Goal: Task Accomplishment & Management: Use online tool/utility

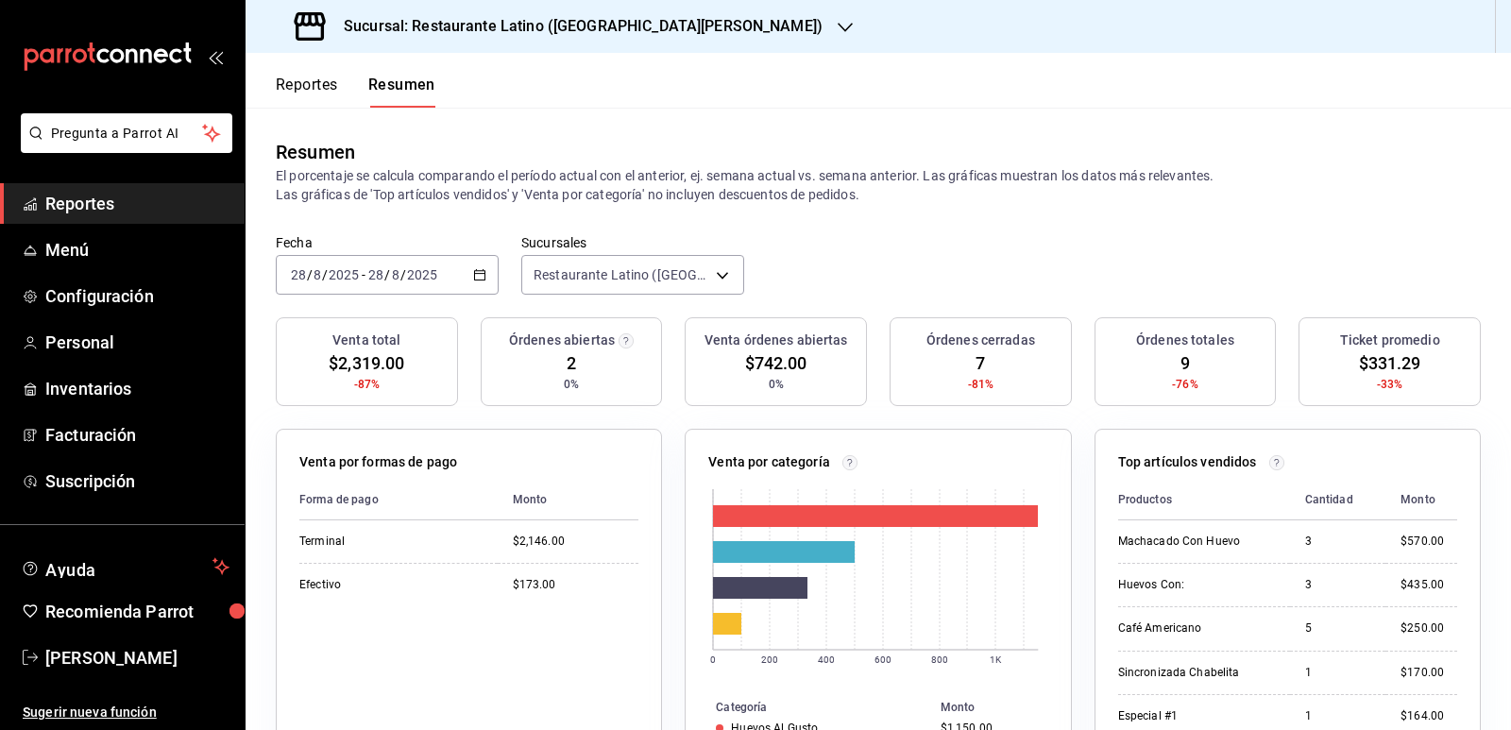
click at [143, 205] on span "Reportes" at bounding box center [137, 204] width 184 height 26
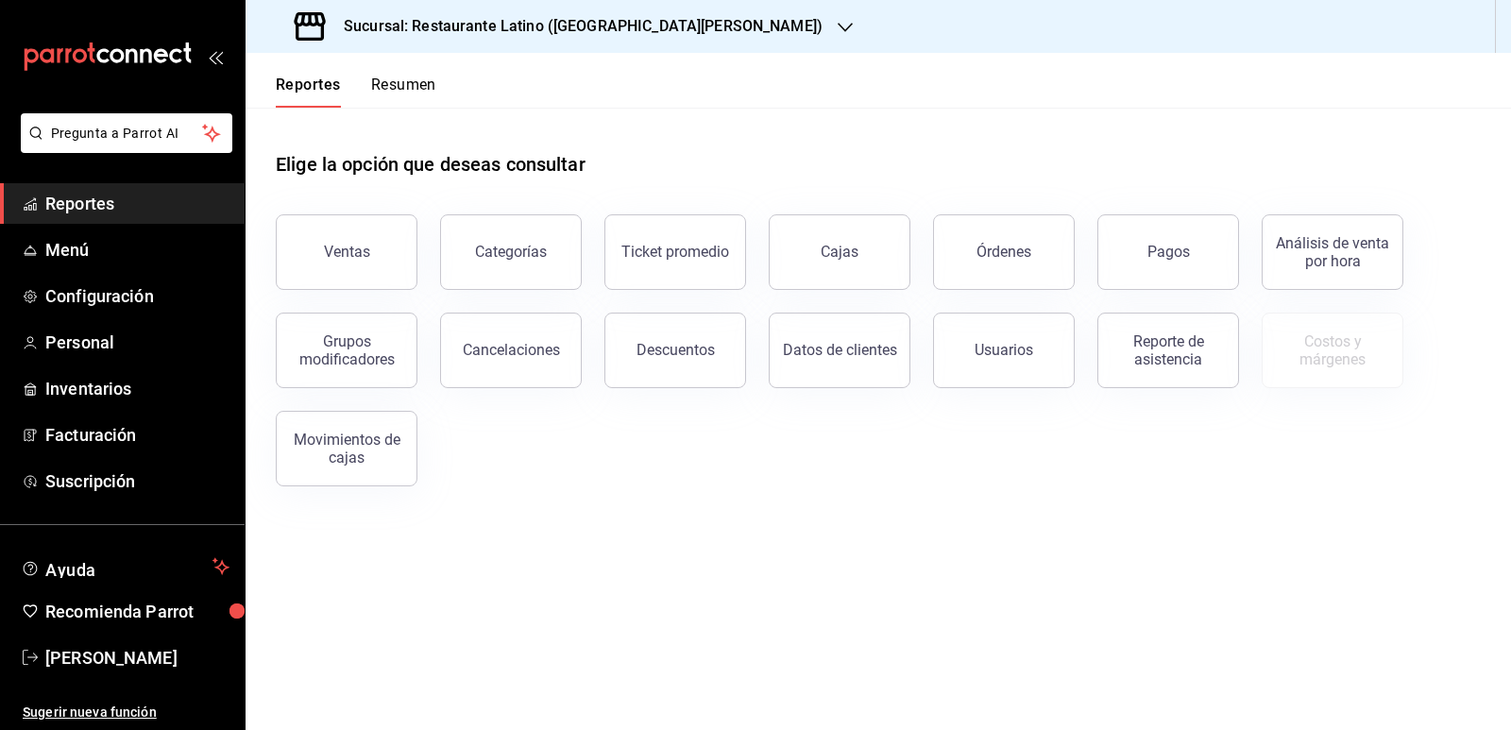
click at [412, 83] on button "Resumen" at bounding box center [403, 92] width 65 height 32
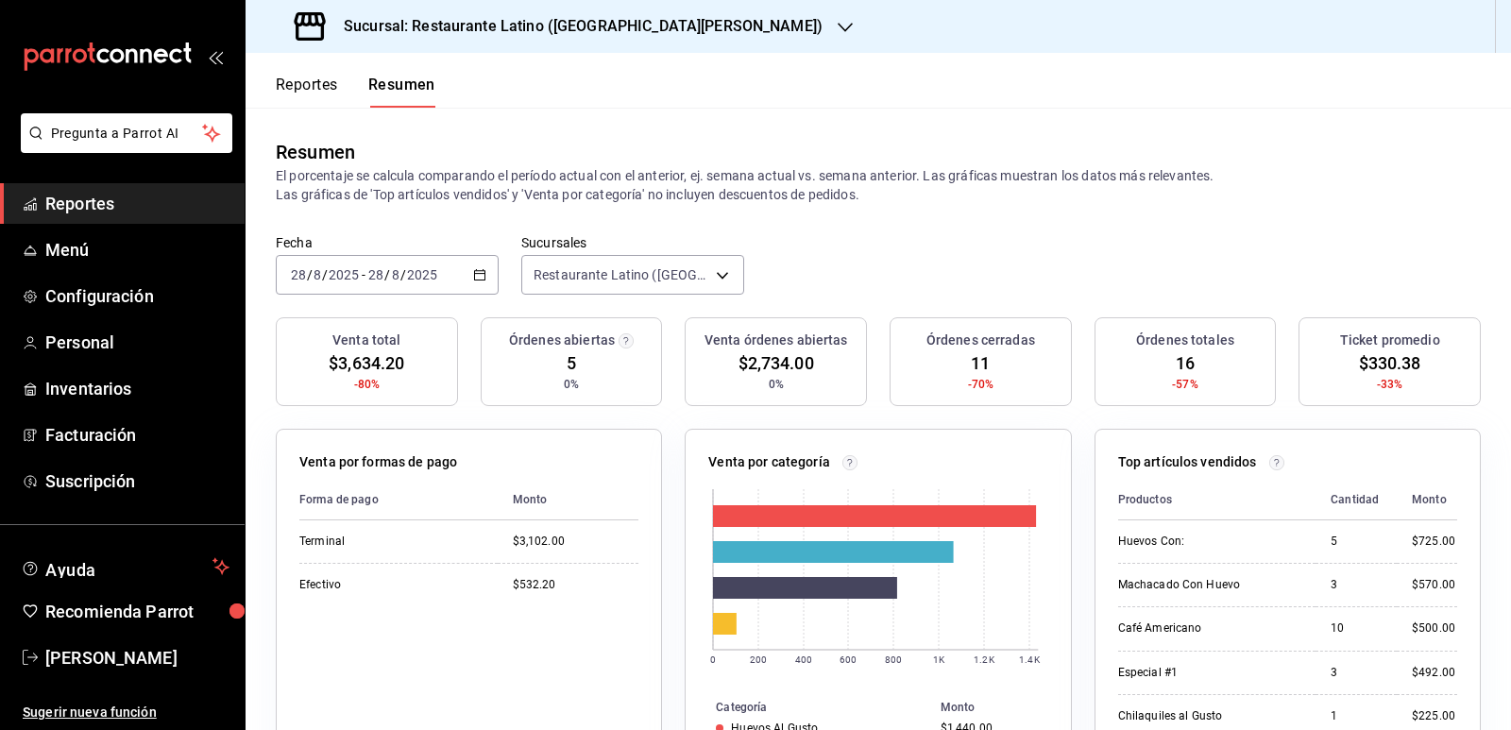
click at [97, 207] on span "Reportes" at bounding box center [137, 204] width 184 height 26
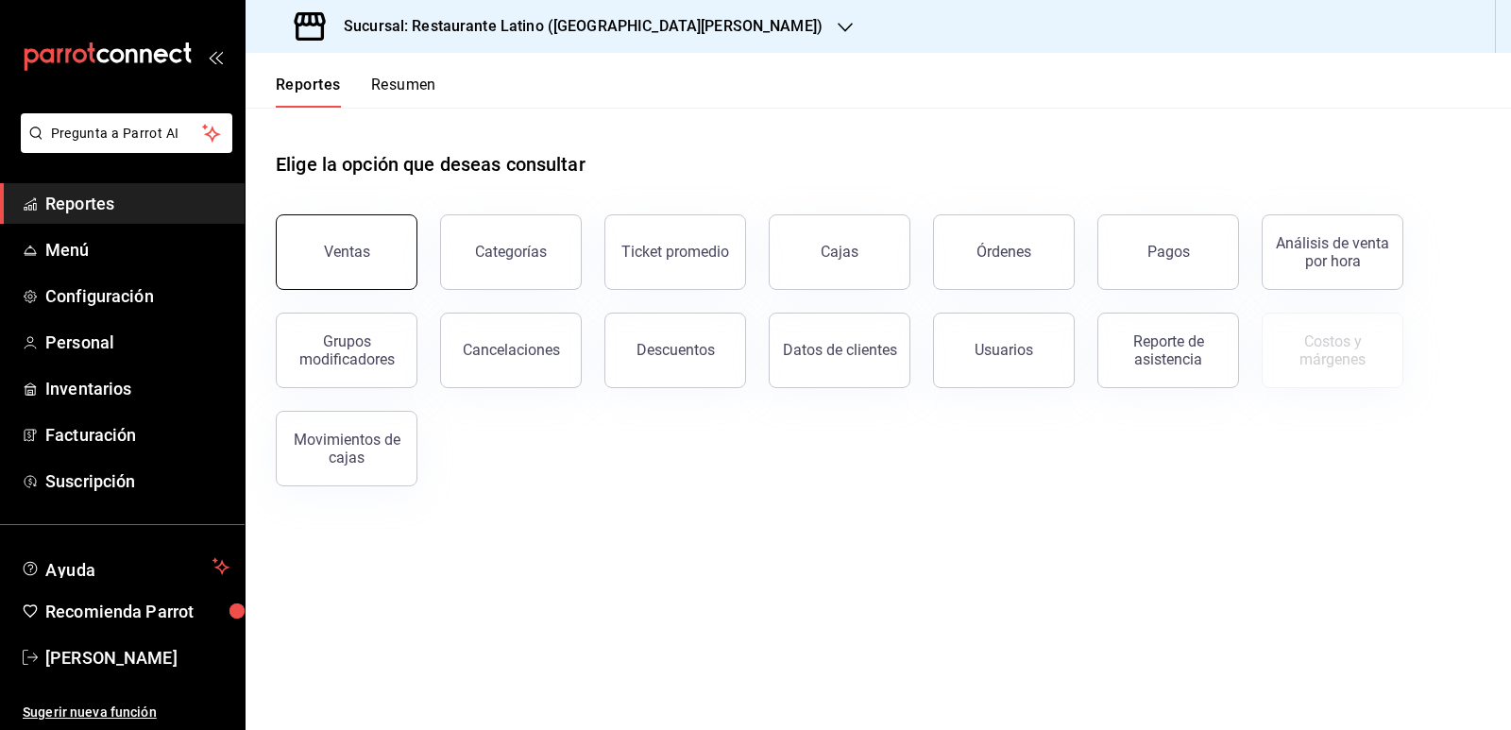
click at [385, 274] on button "Ventas" at bounding box center [347, 252] width 142 height 76
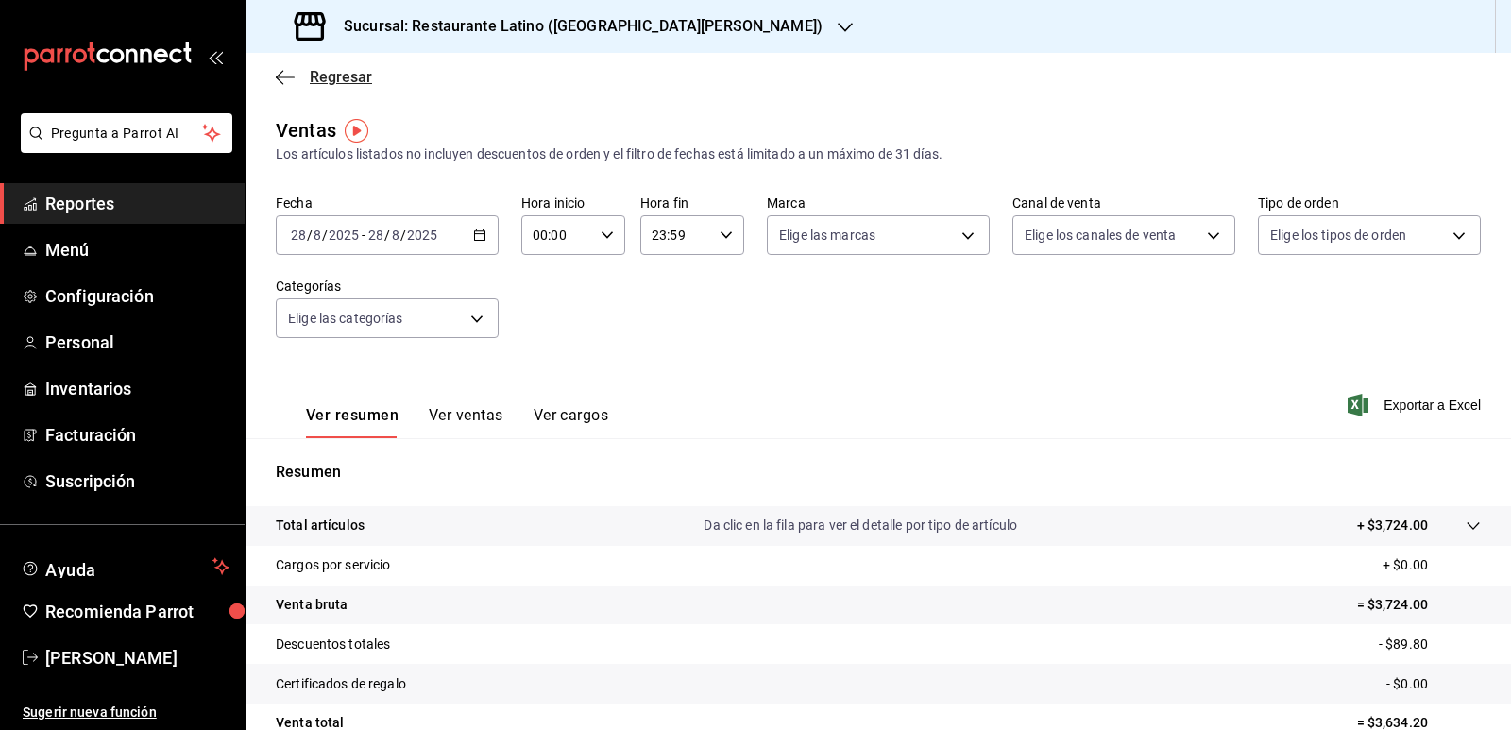
click at [293, 73] on icon "button" at bounding box center [285, 77] width 19 height 17
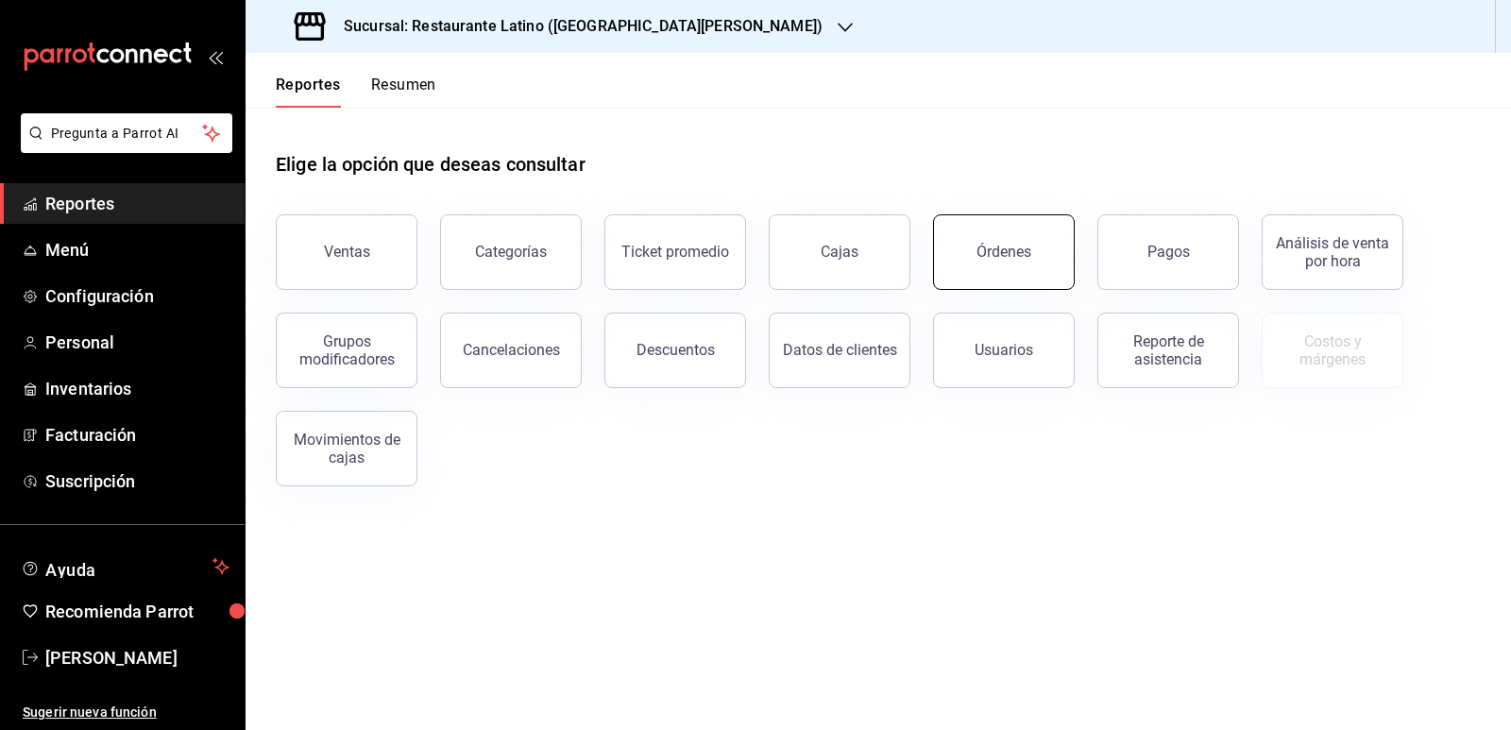
click at [1005, 266] on button "Órdenes" at bounding box center [1004, 252] width 142 height 76
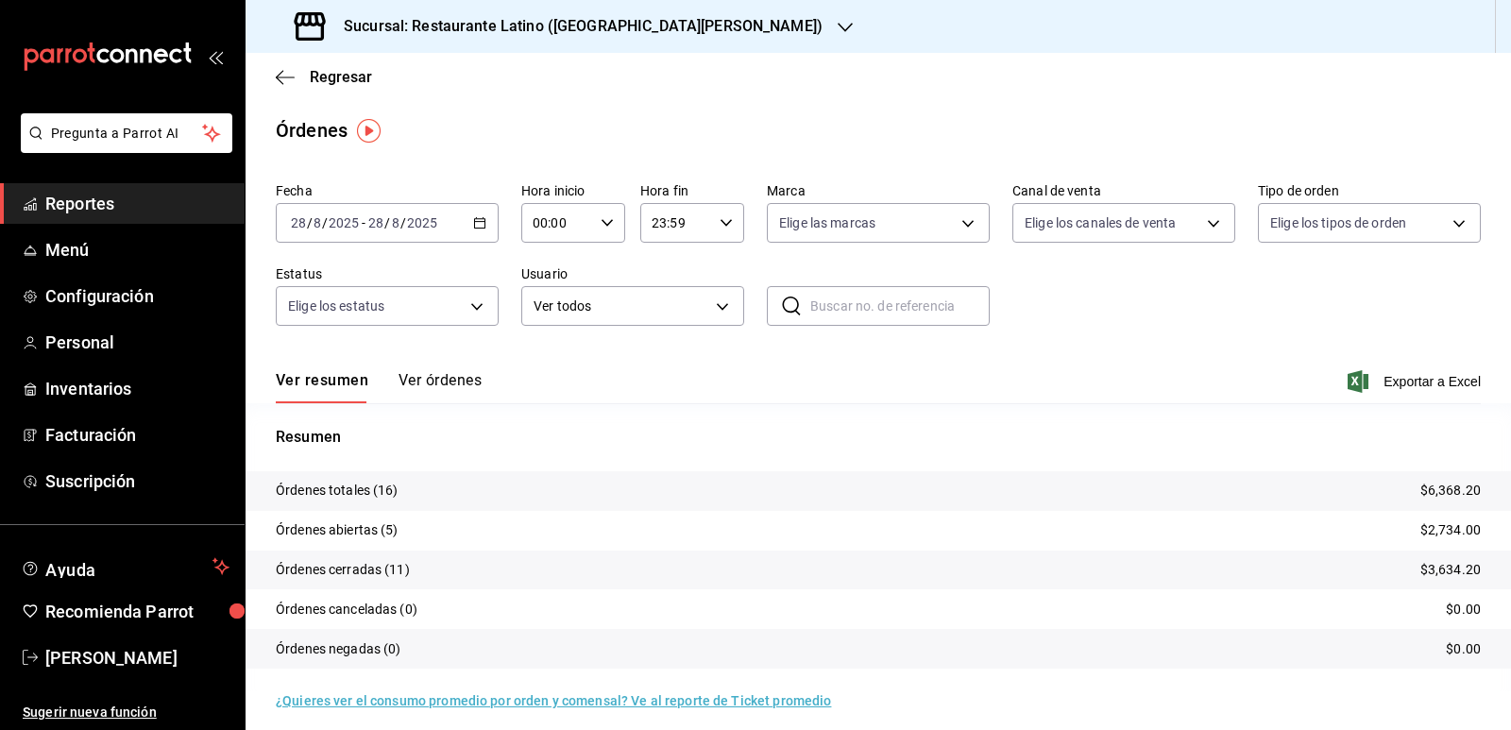
click at [473, 218] on icon "button" at bounding box center [479, 222] width 13 height 13
click at [351, 500] on span "Rango de fechas" at bounding box center [365, 493] width 146 height 20
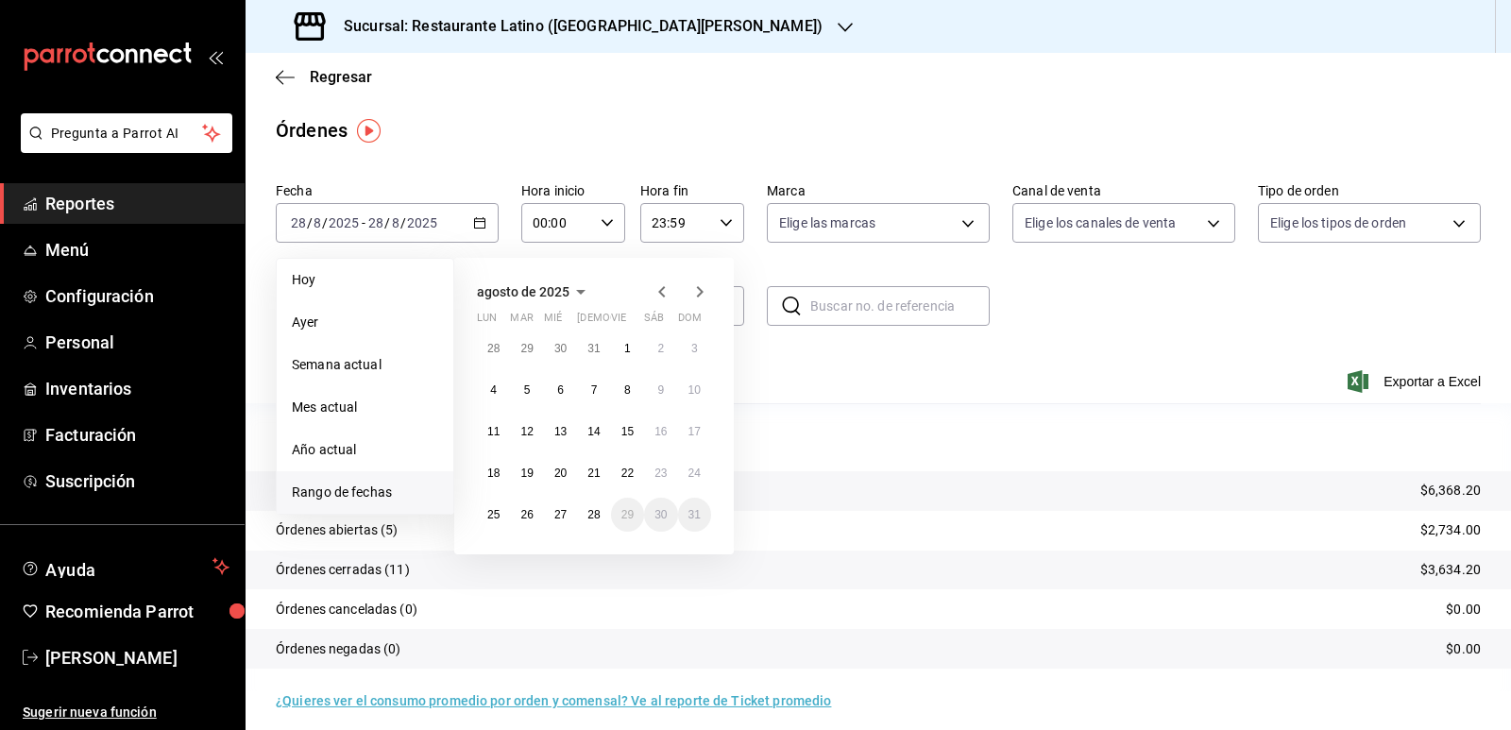
click at [815, 429] on p "Resumen" at bounding box center [878, 437] width 1205 height 23
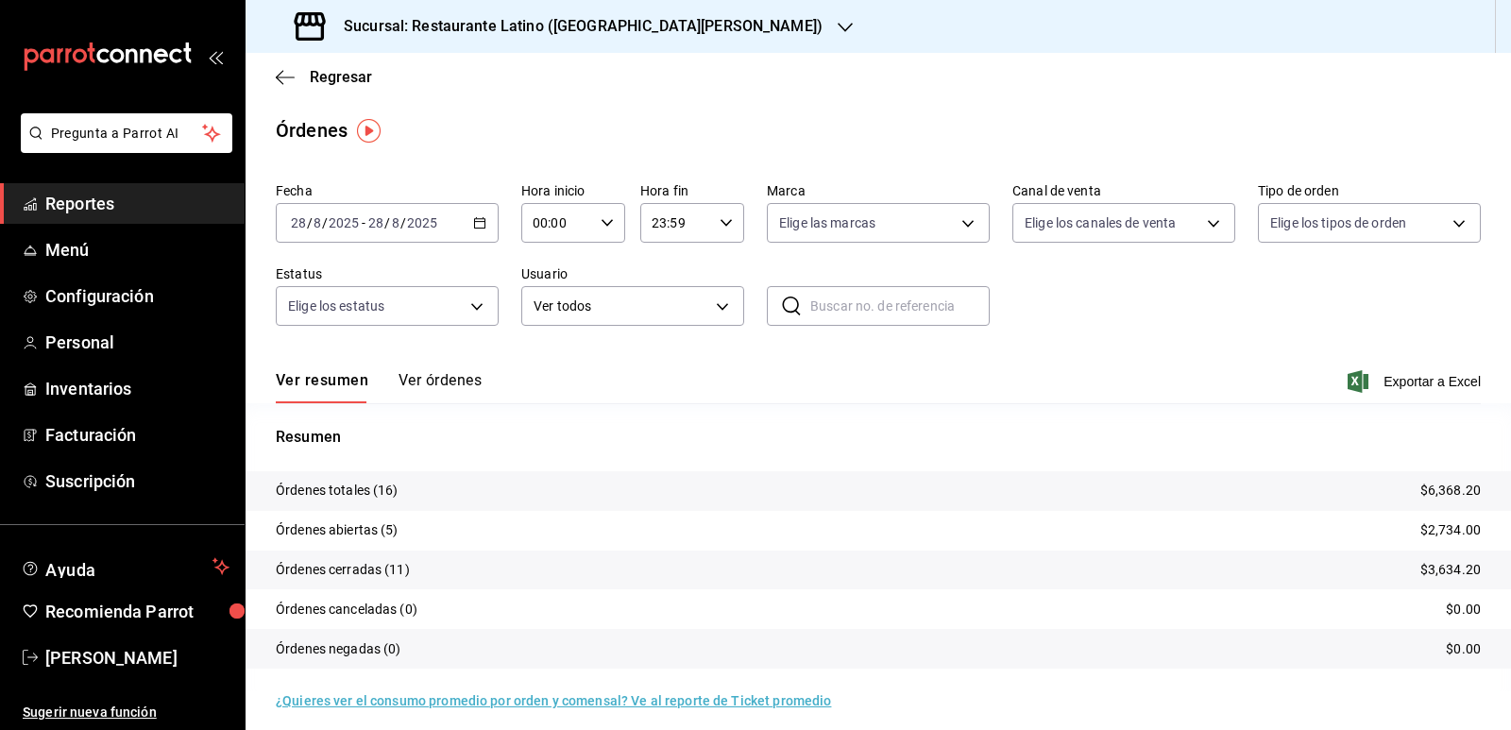
click at [465, 213] on div "[DATE] [DATE] - [DATE] [DATE]" at bounding box center [387, 223] width 223 height 40
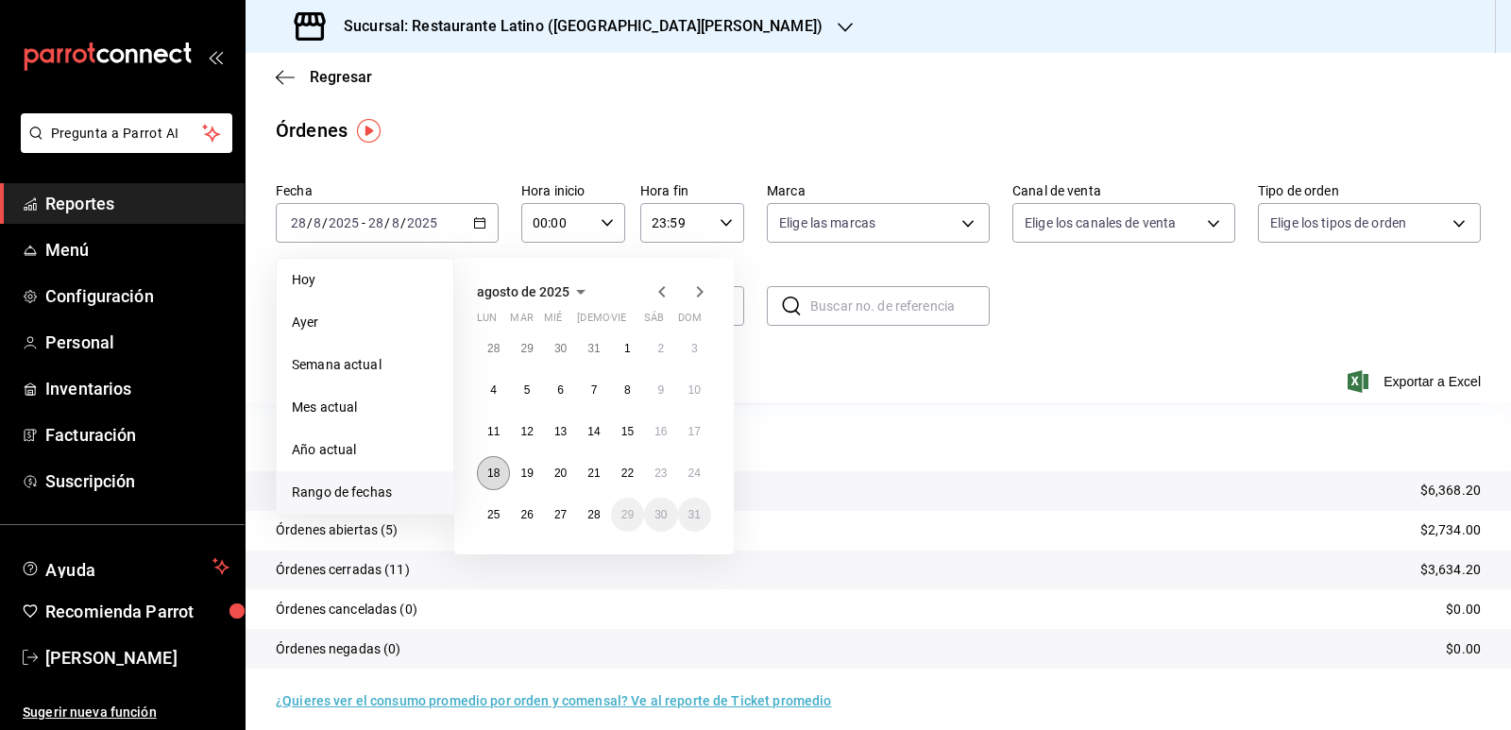
click at [498, 476] on abbr "18" at bounding box center [493, 473] width 12 height 13
click at [496, 509] on abbr "25" at bounding box center [493, 514] width 12 height 13
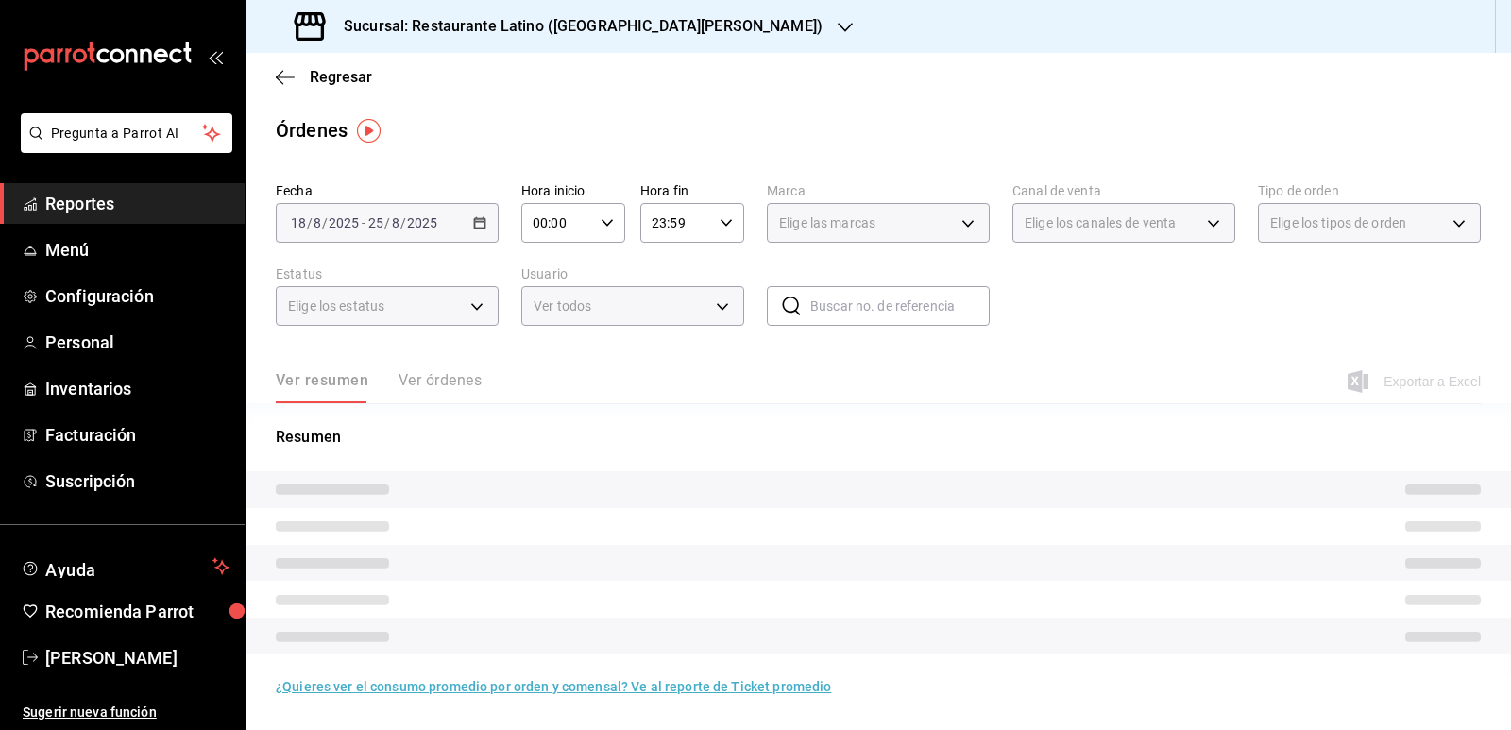
click at [496, 509] on tr at bounding box center [879, 526] width 1266 height 37
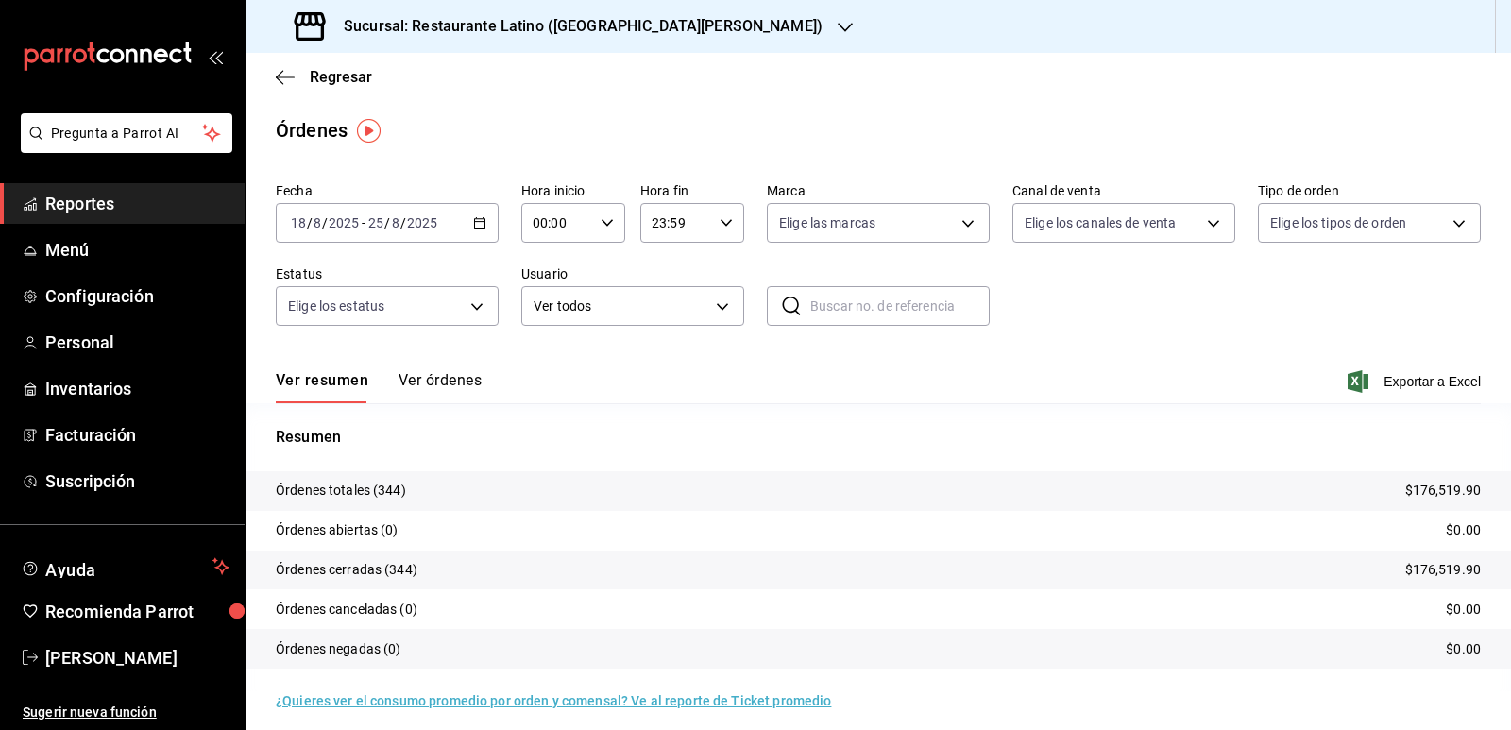
click at [483, 218] on icon "button" at bounding box center [479, 222] width 13 height 13
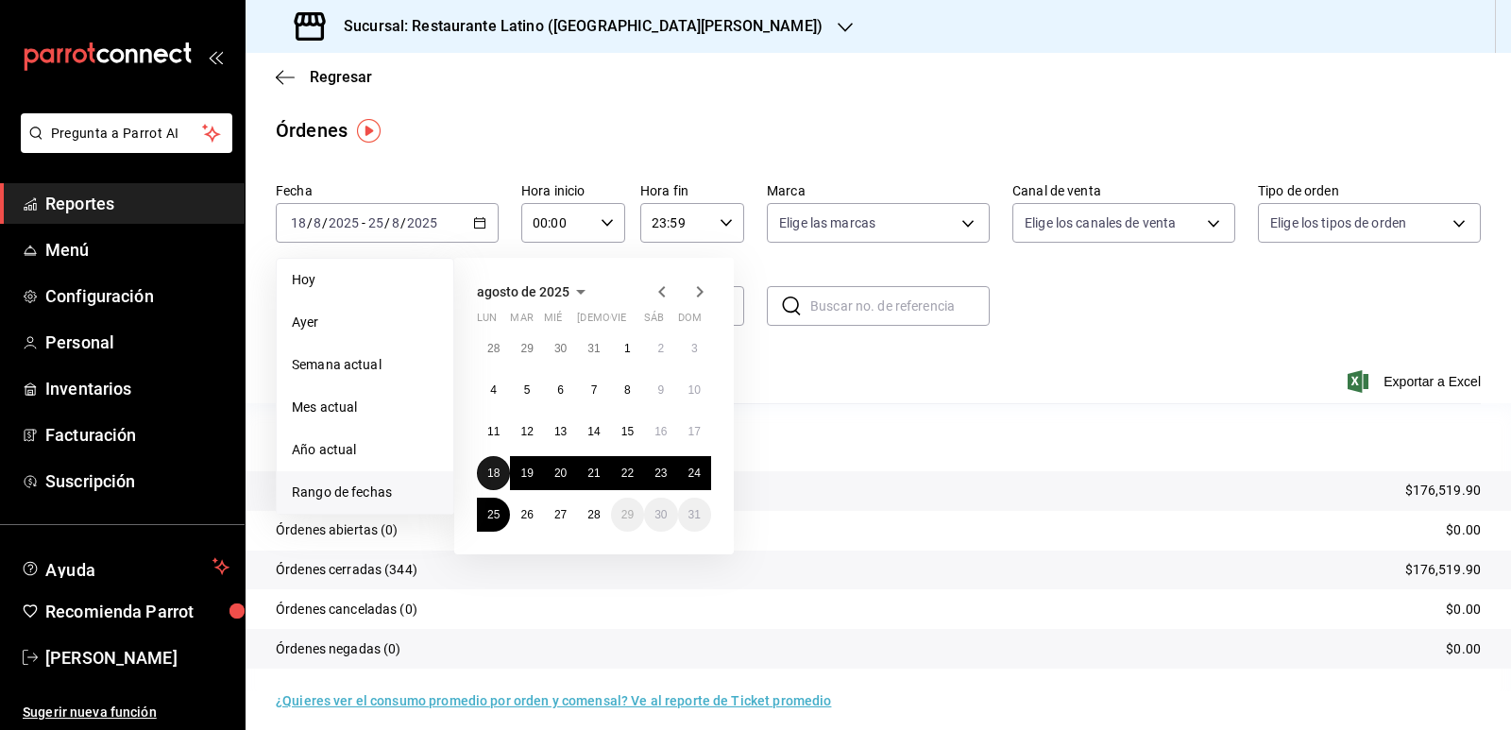
click at [491, 476] on abbr "18" at bounding box center [493, 473] width 12 height 13
click at [694, 473] on abbr "24" at bounding box center [695, 473] width 12 height 13
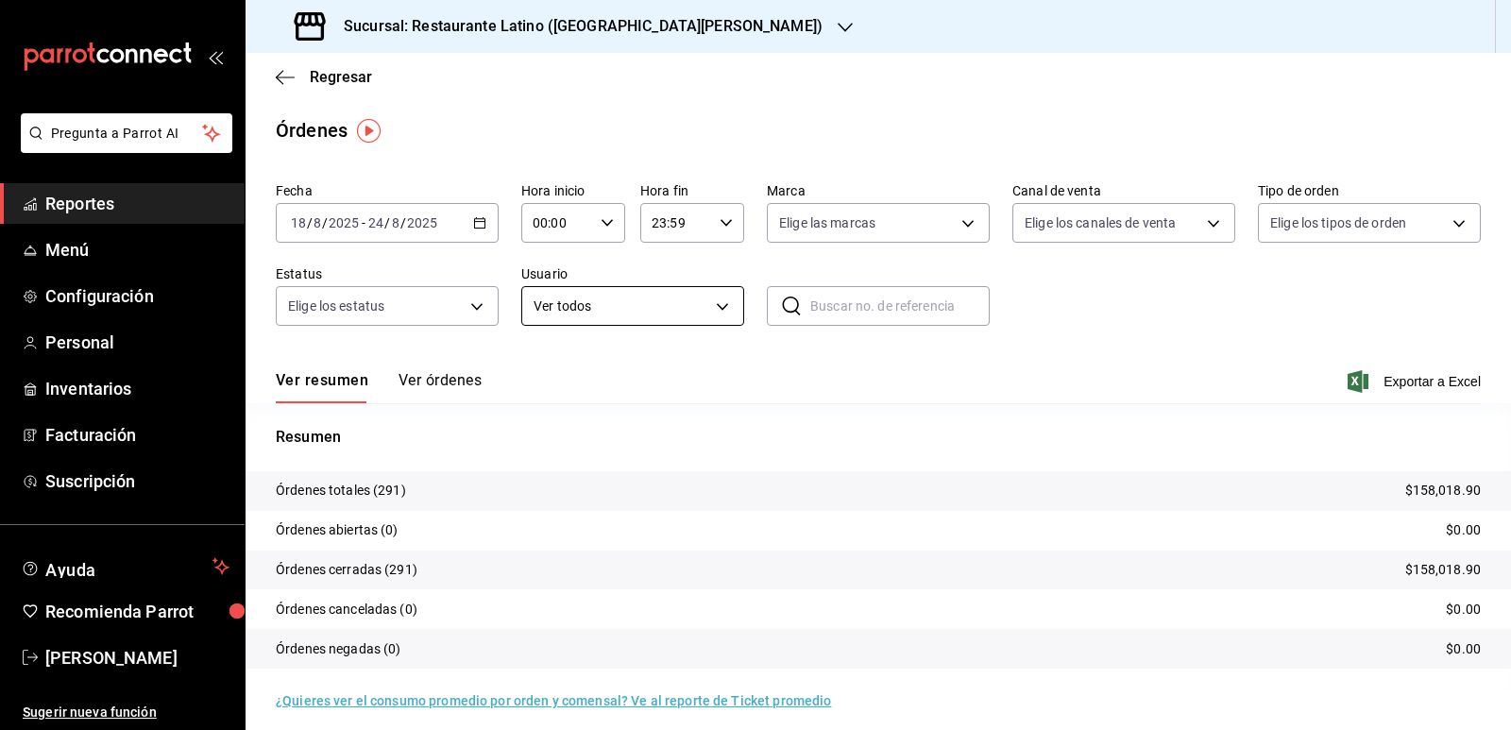
click at [672, 311] on body "Pregunta a Parrot AI Reportes Menú Configuración Personal Inventarios Facturaci…" at bounding box center [755, 365] width 1511 height 730
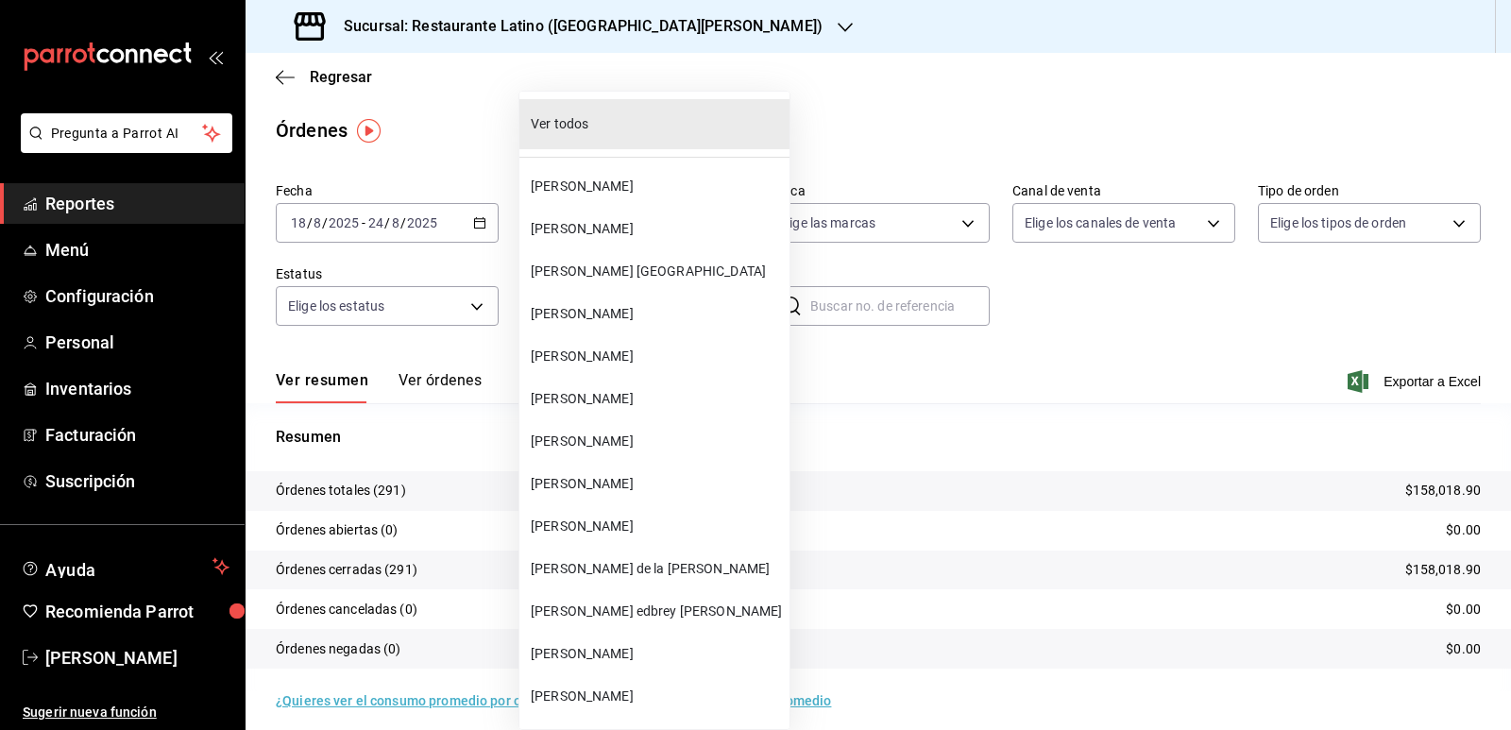
click at [442, 276] on div at bounding box center [755, 365] width 1511 height 730
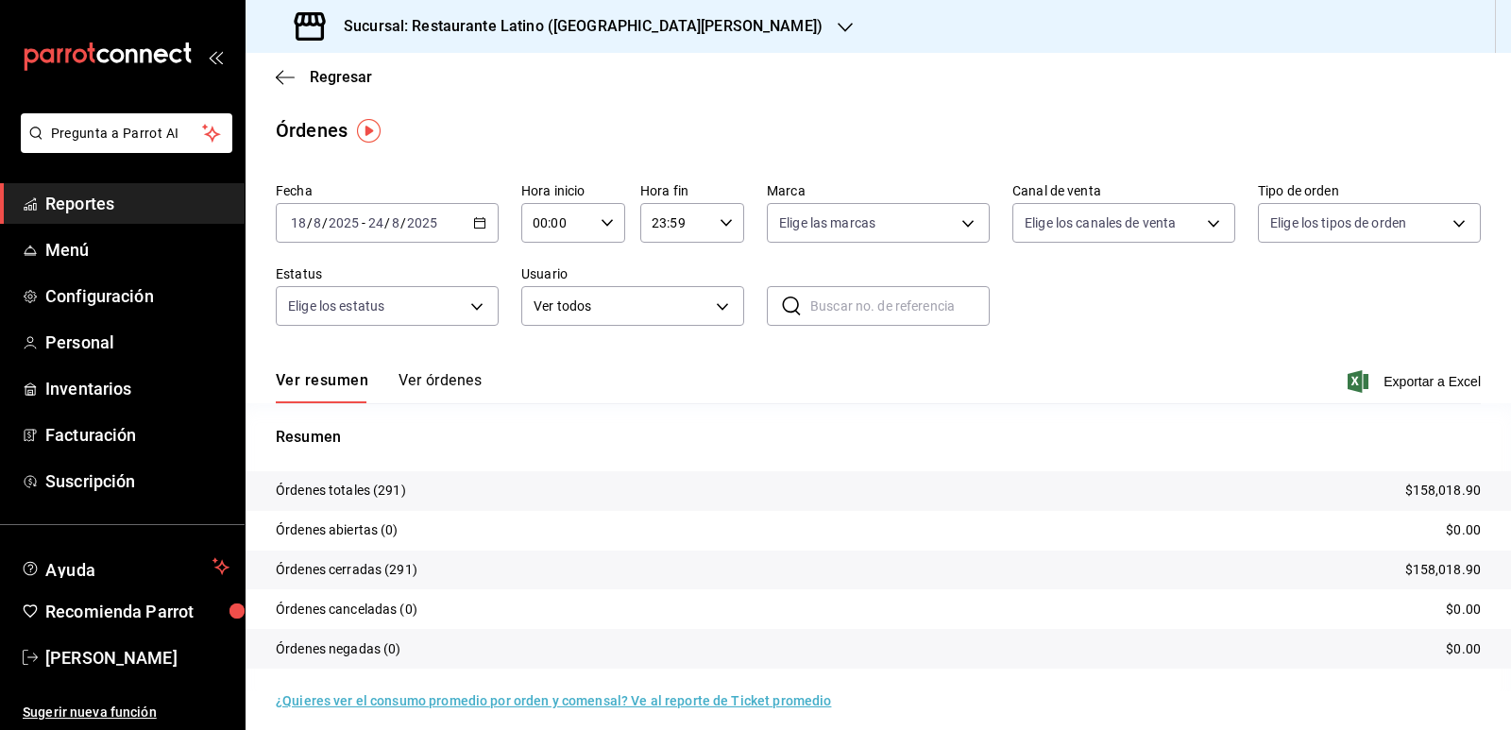
click at [471, 239] on div "[DATE] [DATE] - [DATE] [DATE]" at bounding box center [387, 223] width 223 height 40
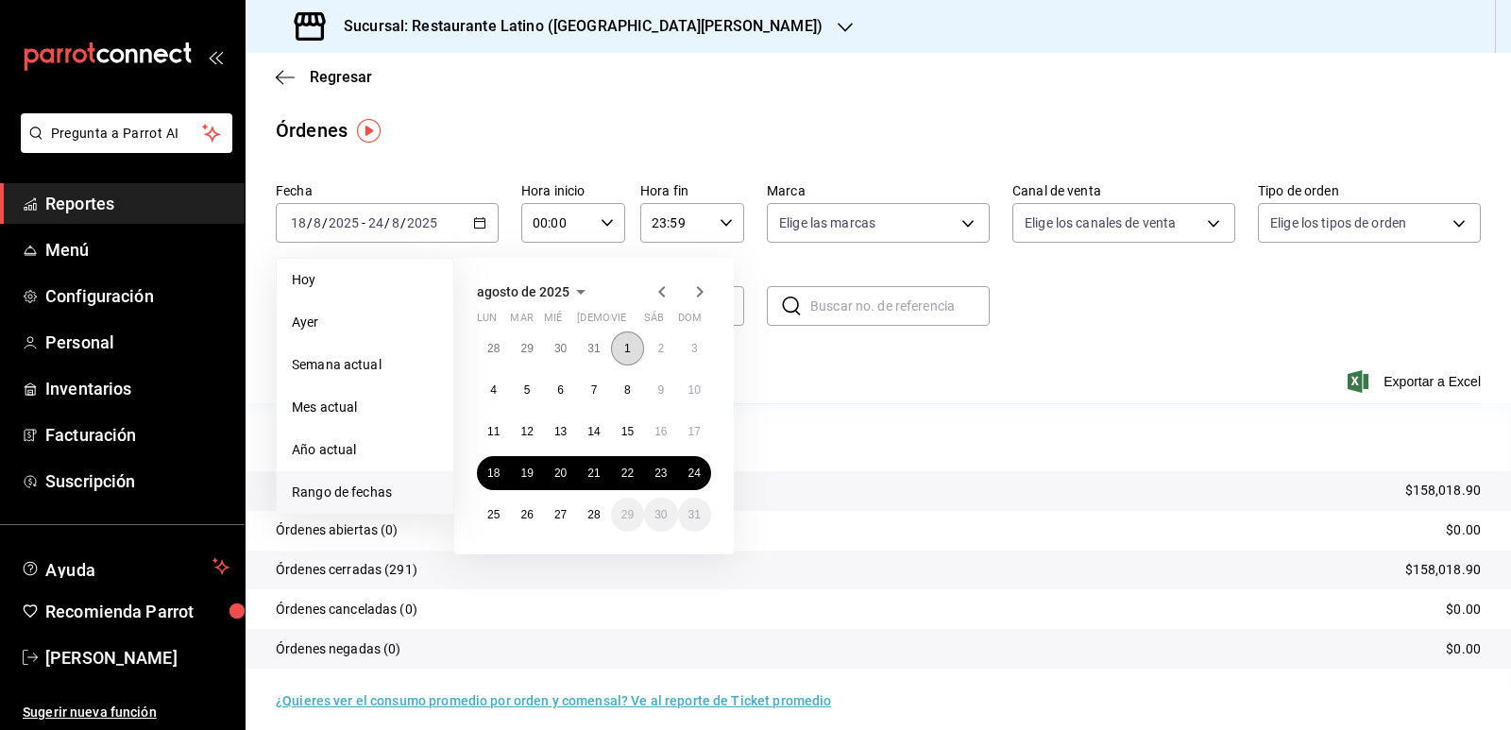
click at [633, 351] on button "1" at bounding box center [627, 349] width 33 height 34
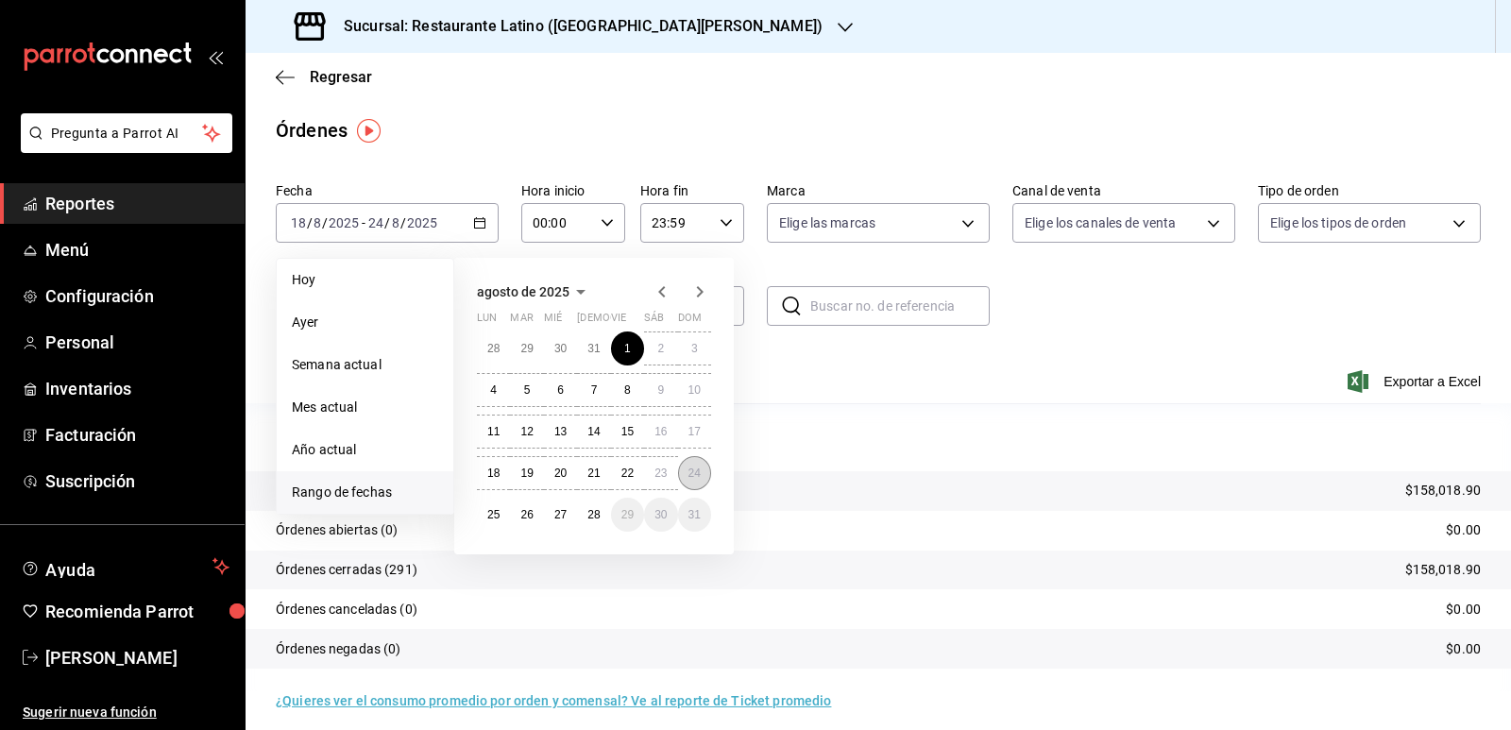
click at [701, 466] on button "24" at bounding box center [694, 473] width 33 height 34
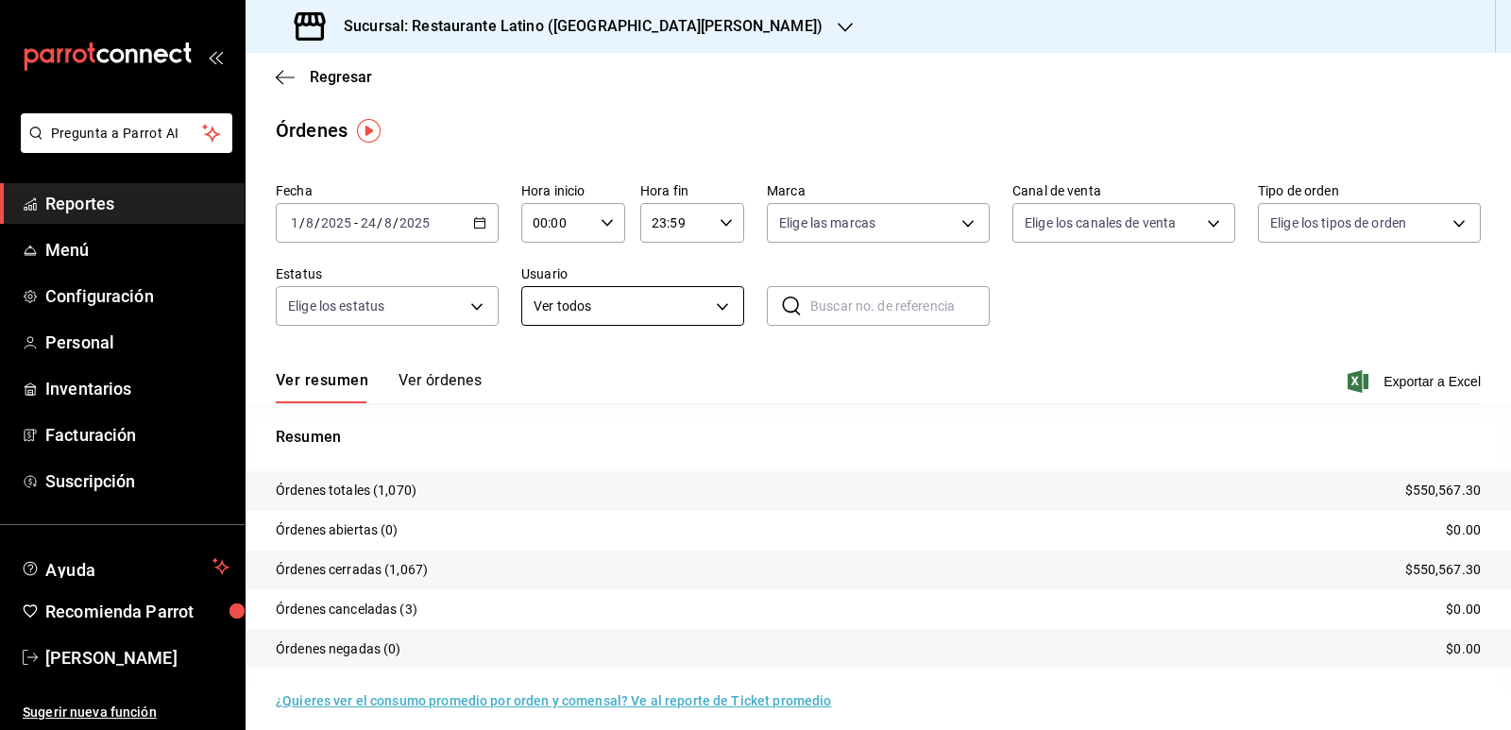
click at [721, 318] on body "Pregunta a Parrot AI Reportes Menú Configuración Personal Inventarios Facturaci…" at bounding box center [755, 365] width 1511 height 730
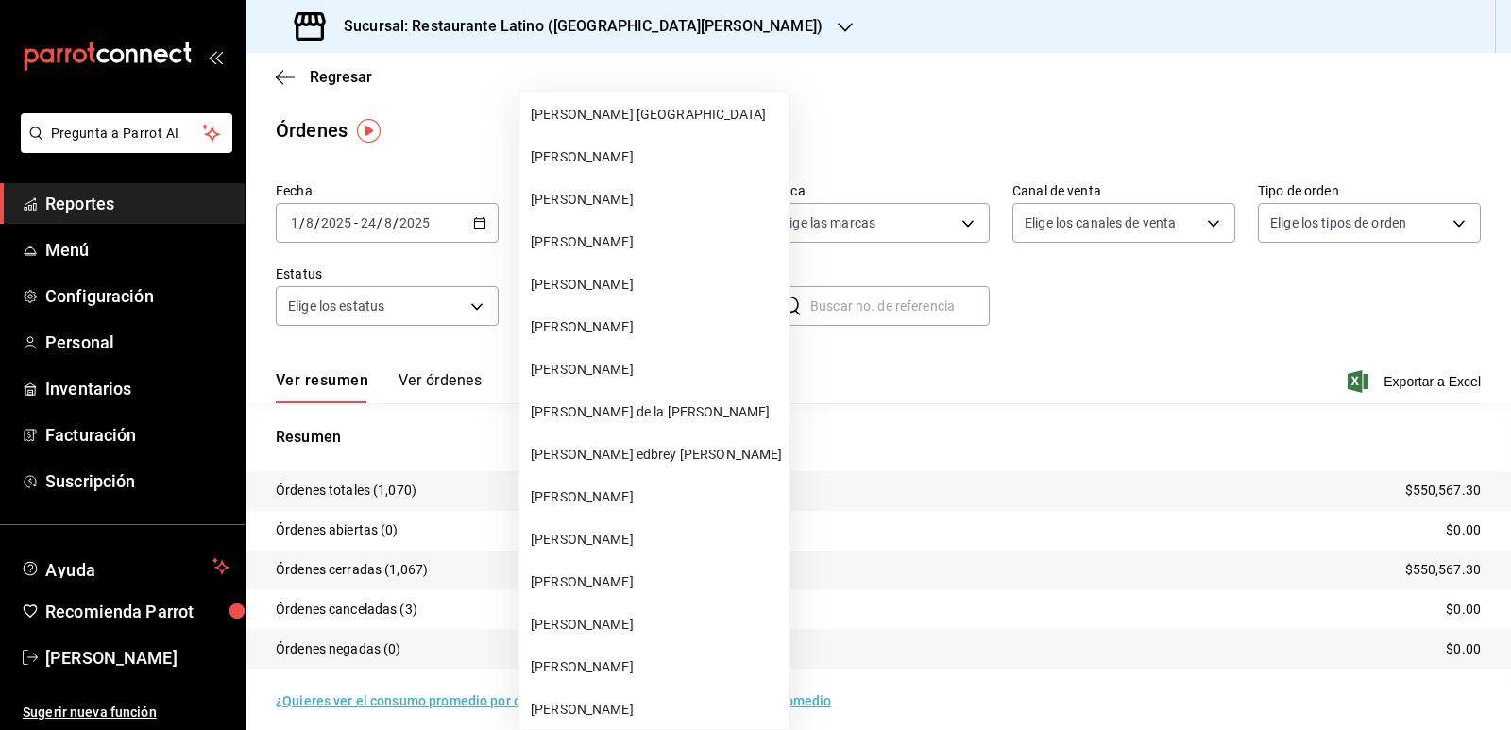
scroll to position [189, 0]
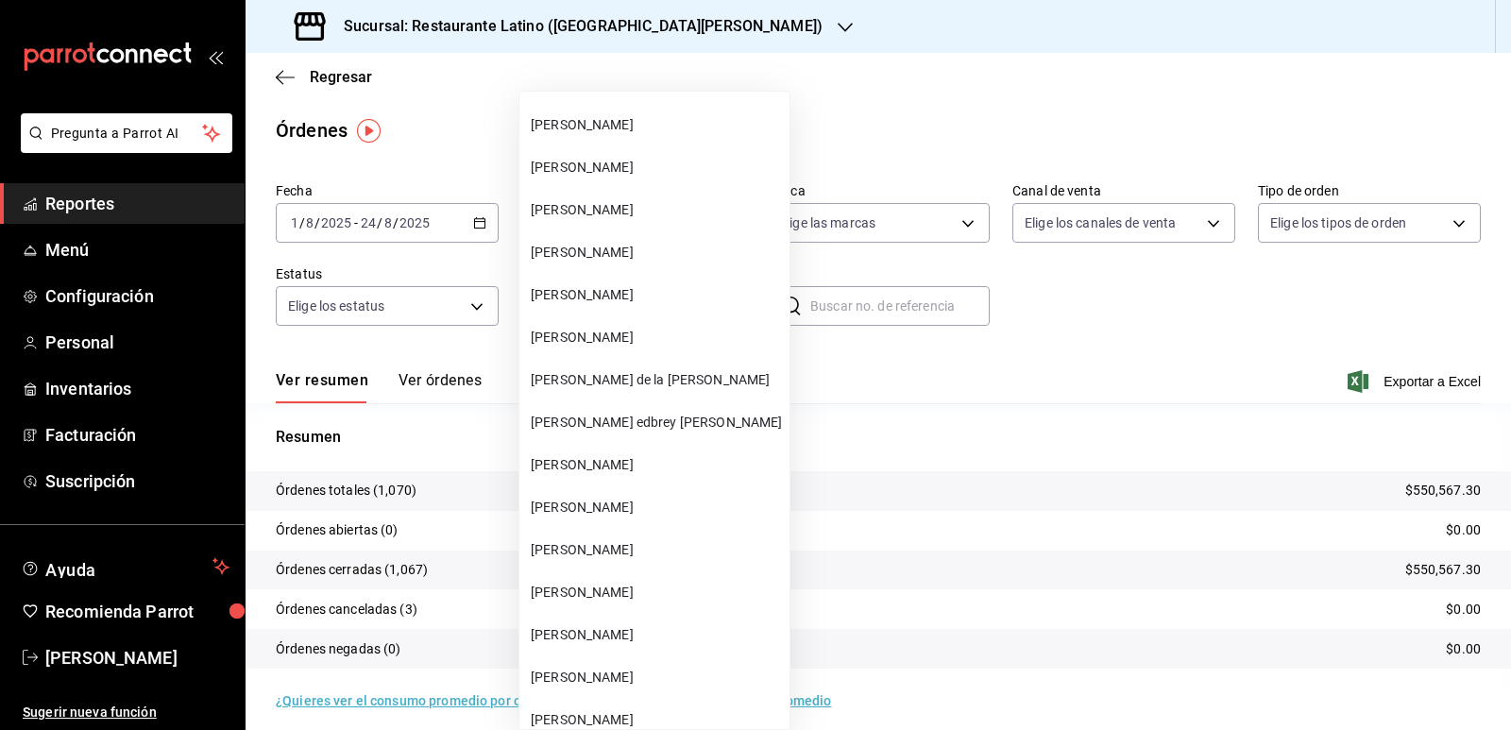
click at [605, 553] on span "[PERSON_NAME]" at bounding box center [656, 550] width 251 height 20
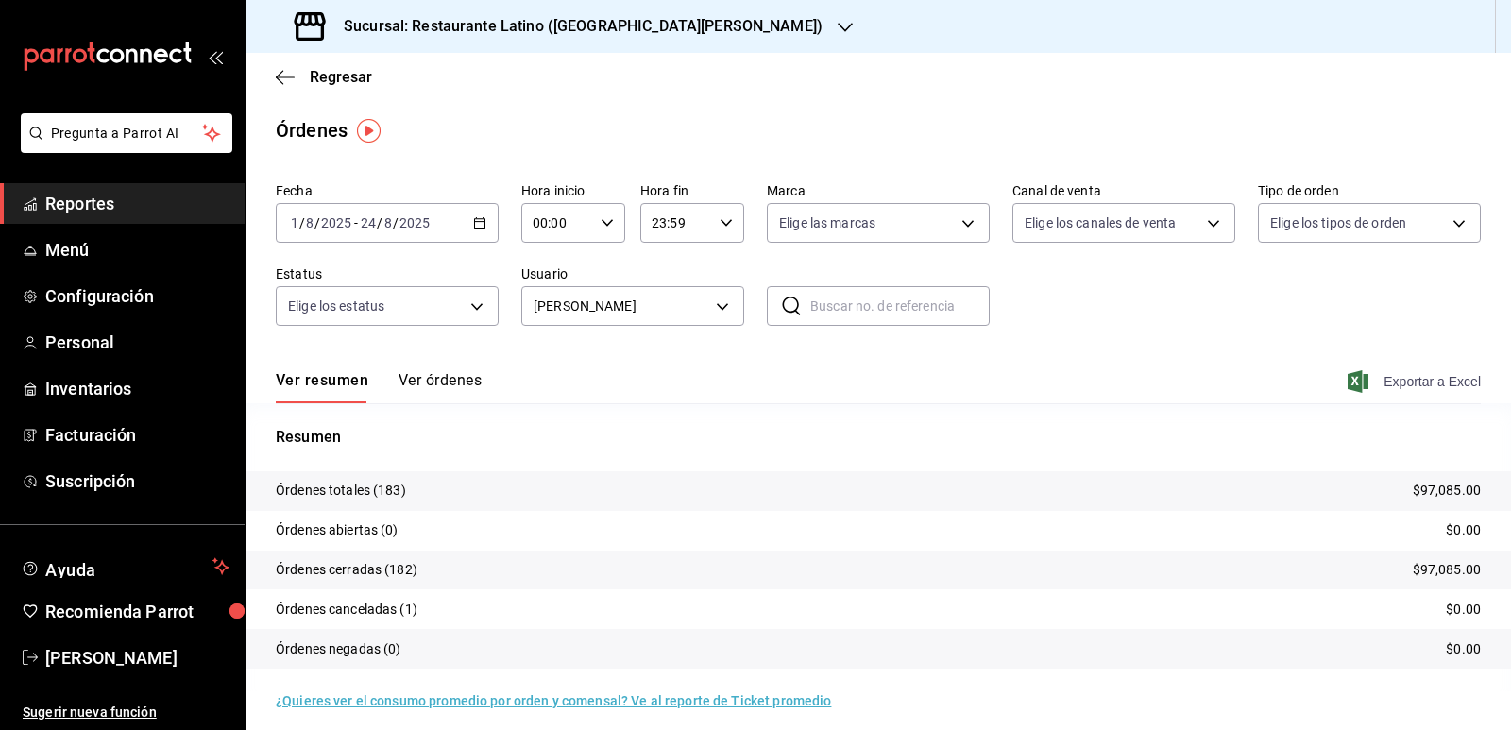
click at [1402, 382] on span "Exportar a Excel" at bounding box center [1416, 381] width 129 height 23
click at [708, 292] on body "Pregunta a Parrot AI Reportes Menú Configuración Personal Inventarios Facturaci…" at bounding box center [755, 365] width 1511 height 730
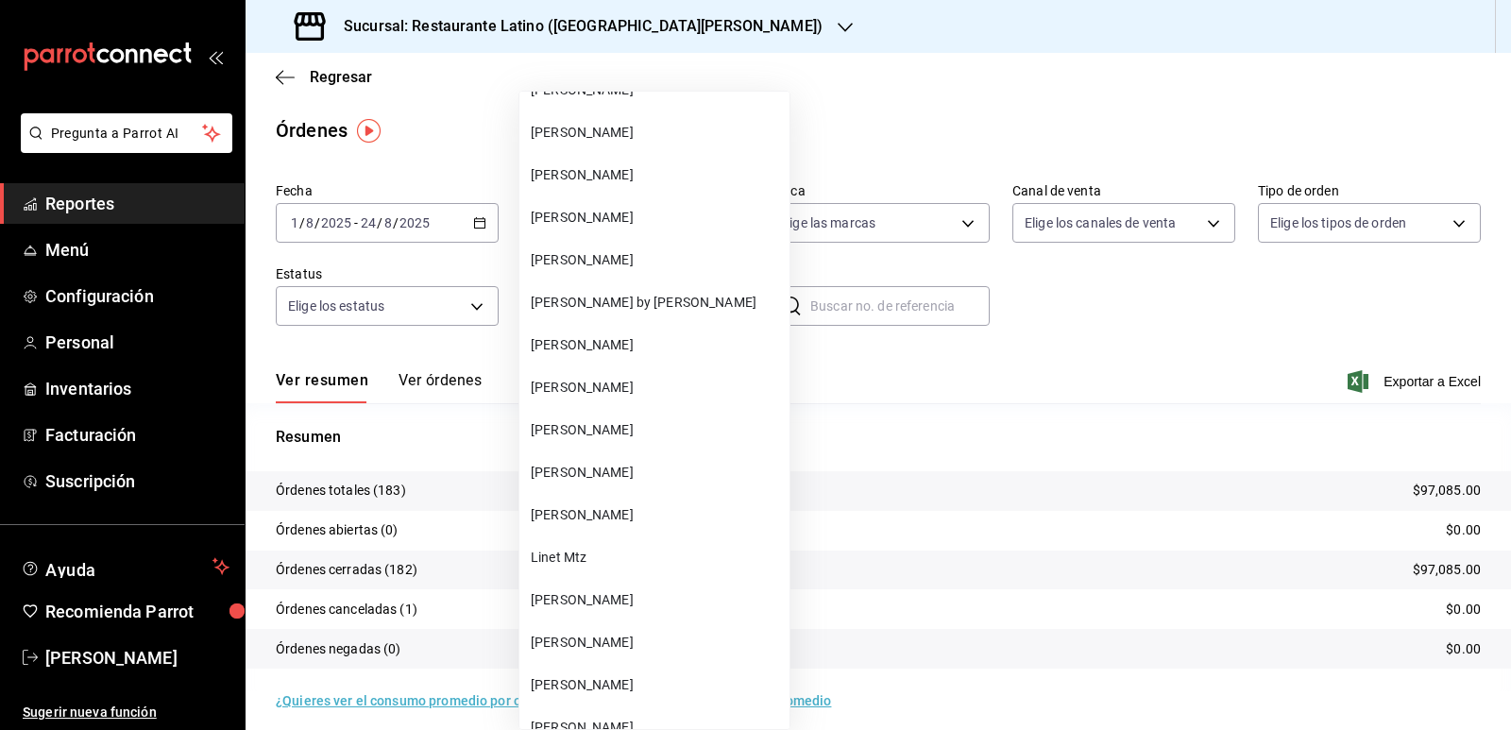
scroll to position [692, 0]
click at [599, 562] on span "Linet Mtz" at bounding box center [656, 557] width 251 height 20
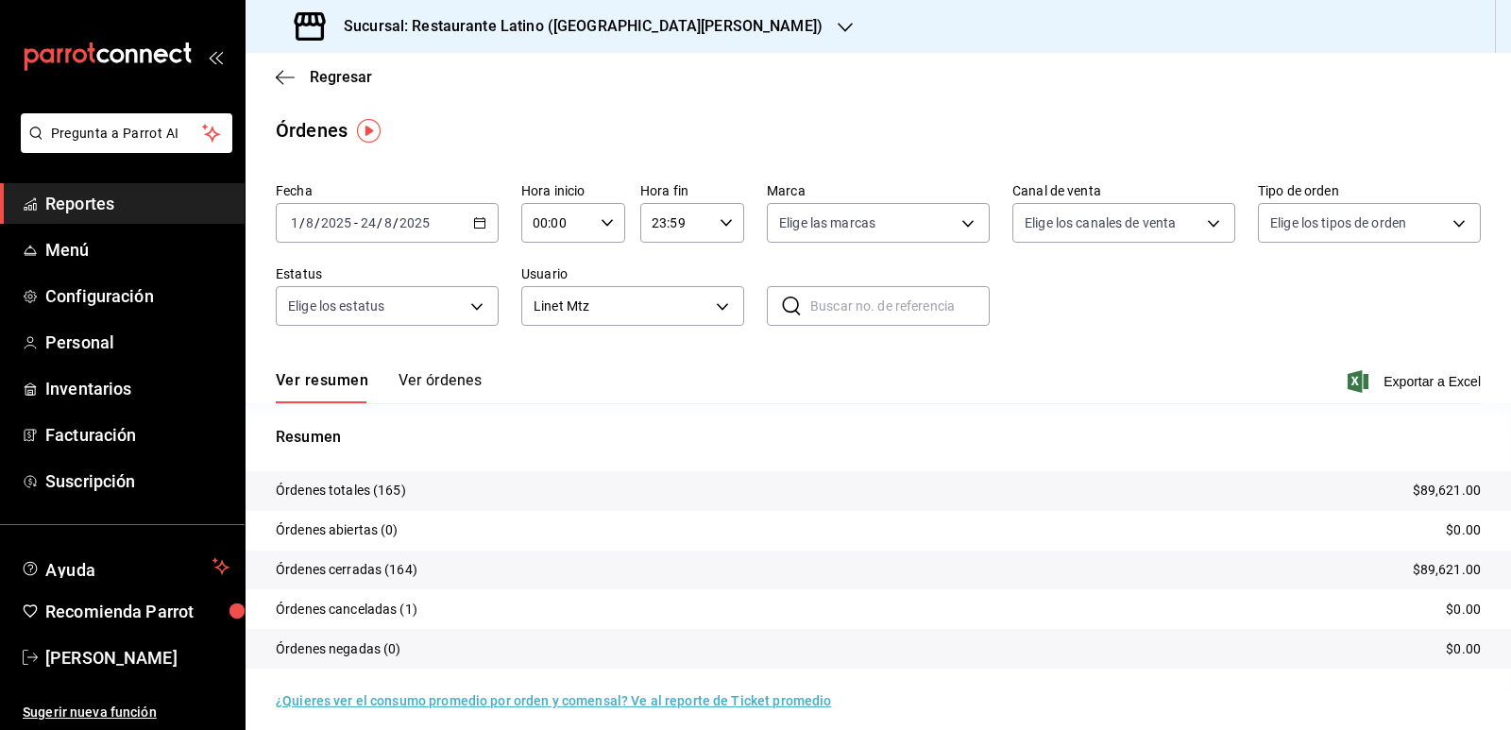
click at [1380, 367] on div "Ver resumen Ver órdenes Exportar a Excel" at bounding box center [878, 376] width 1205 height 55
click at [1384, 381] on span "Exportar a Excel" at bounding box center [1416, 381] width 129 height 23
click at [701, 307] on body "Pregunta a Parrot AI Reportes Menú Configuración Personal Inventarios Facturaci…" at bounding box center [755, 365] width 1511 height 730
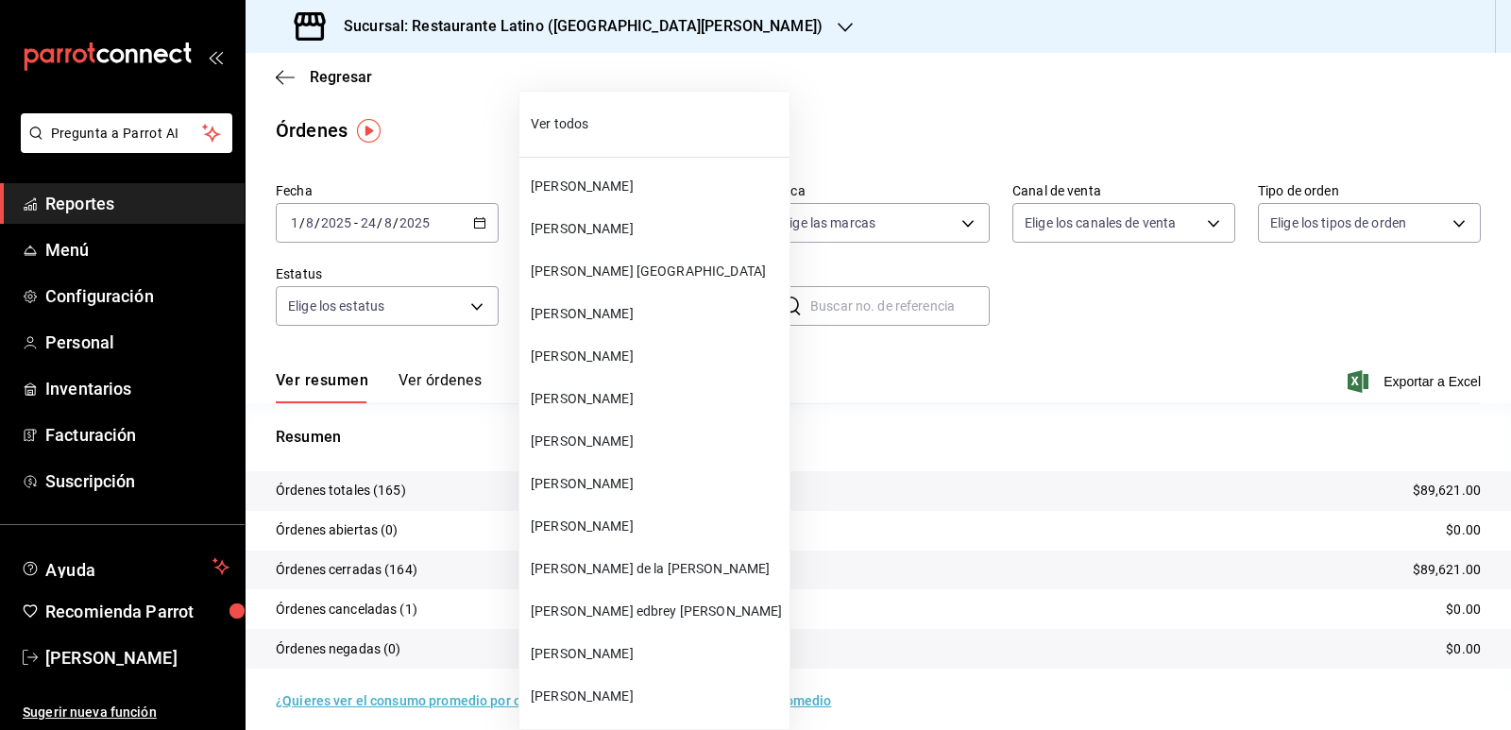
scroll to position [839, 0]
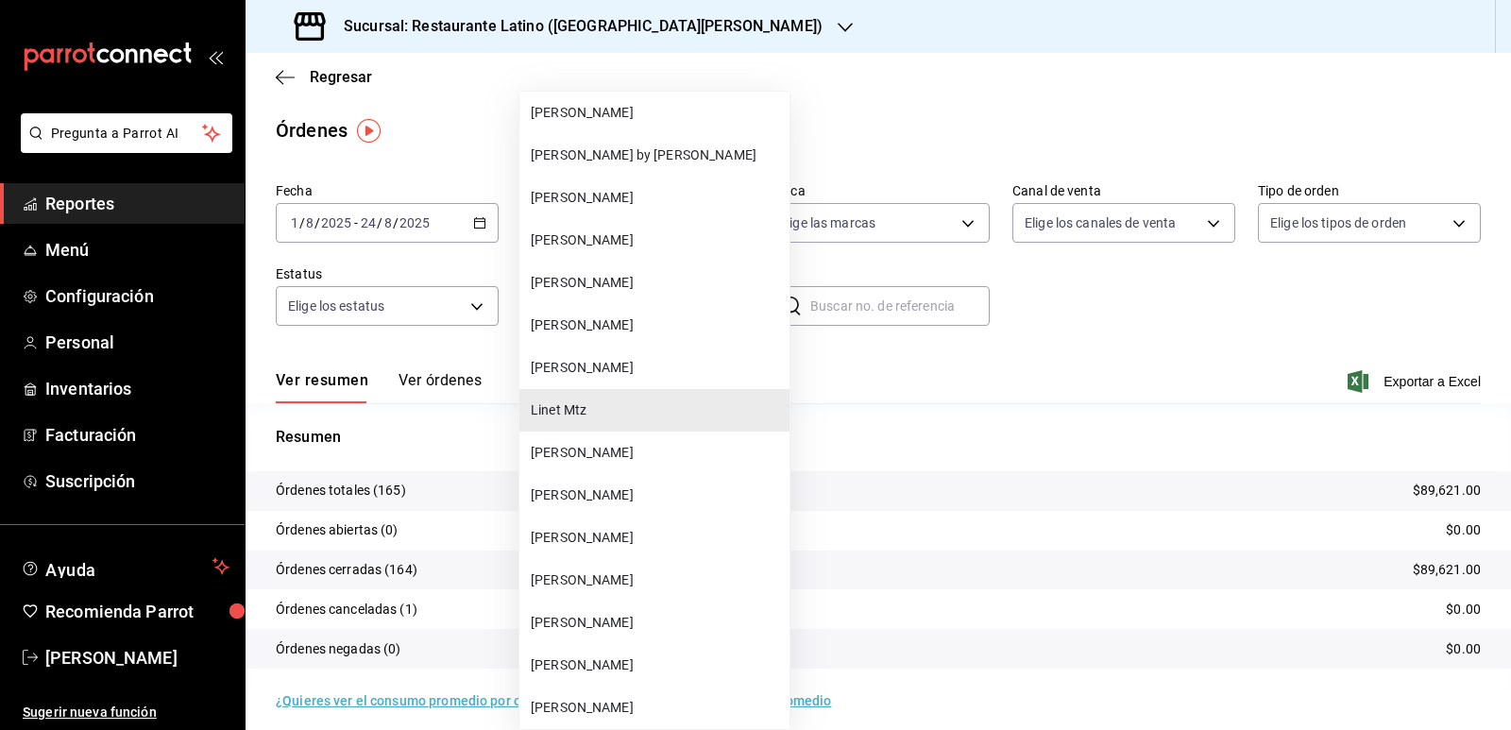
click at [632, 497] on span "[PERSON_NAME]" at bounding box center [656, 495] width 251 height 20
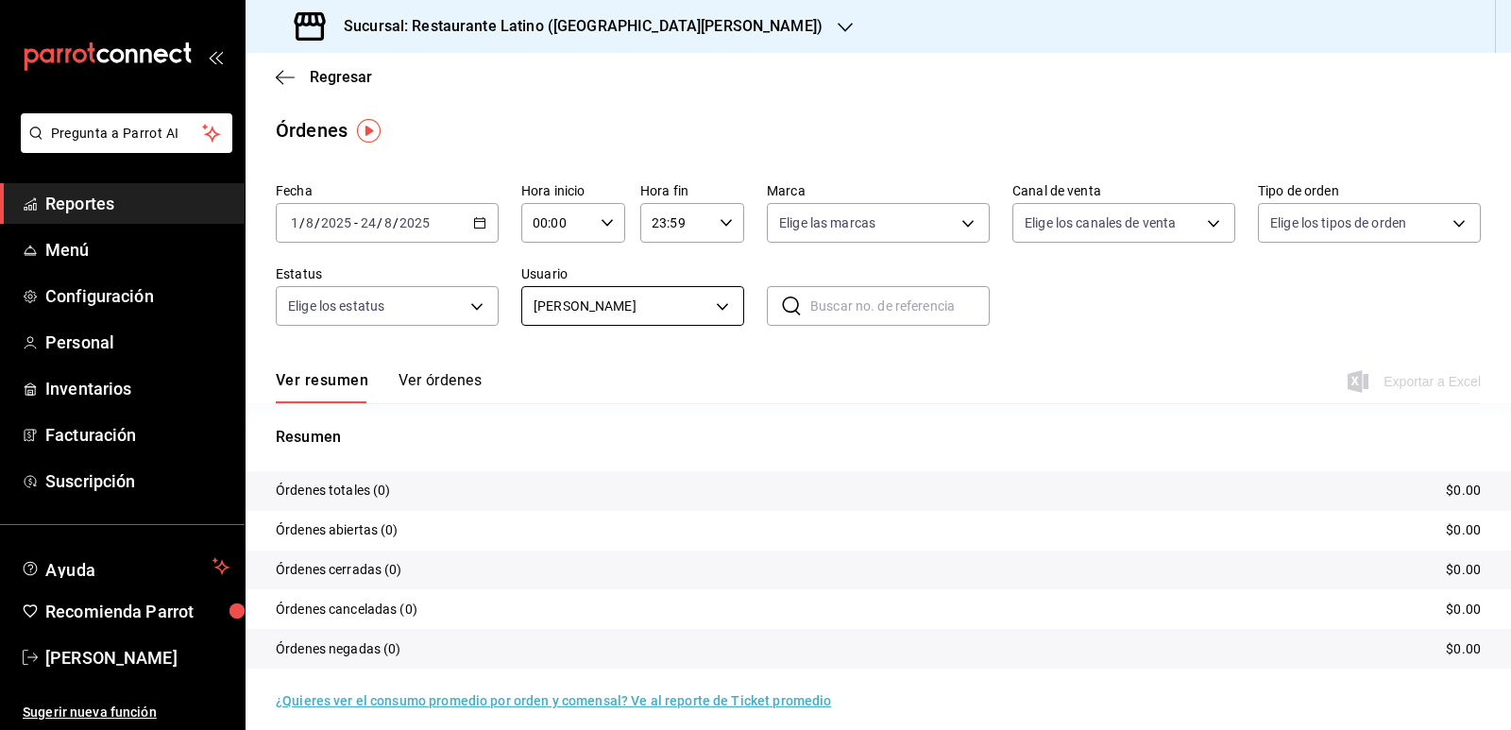
click at [698, 317] on body "Pregunta a Parrot AI Reportes Menú Configuración Personal Inventarios Facturaci…" at bounding box center [755, 365] width 1511 height 730
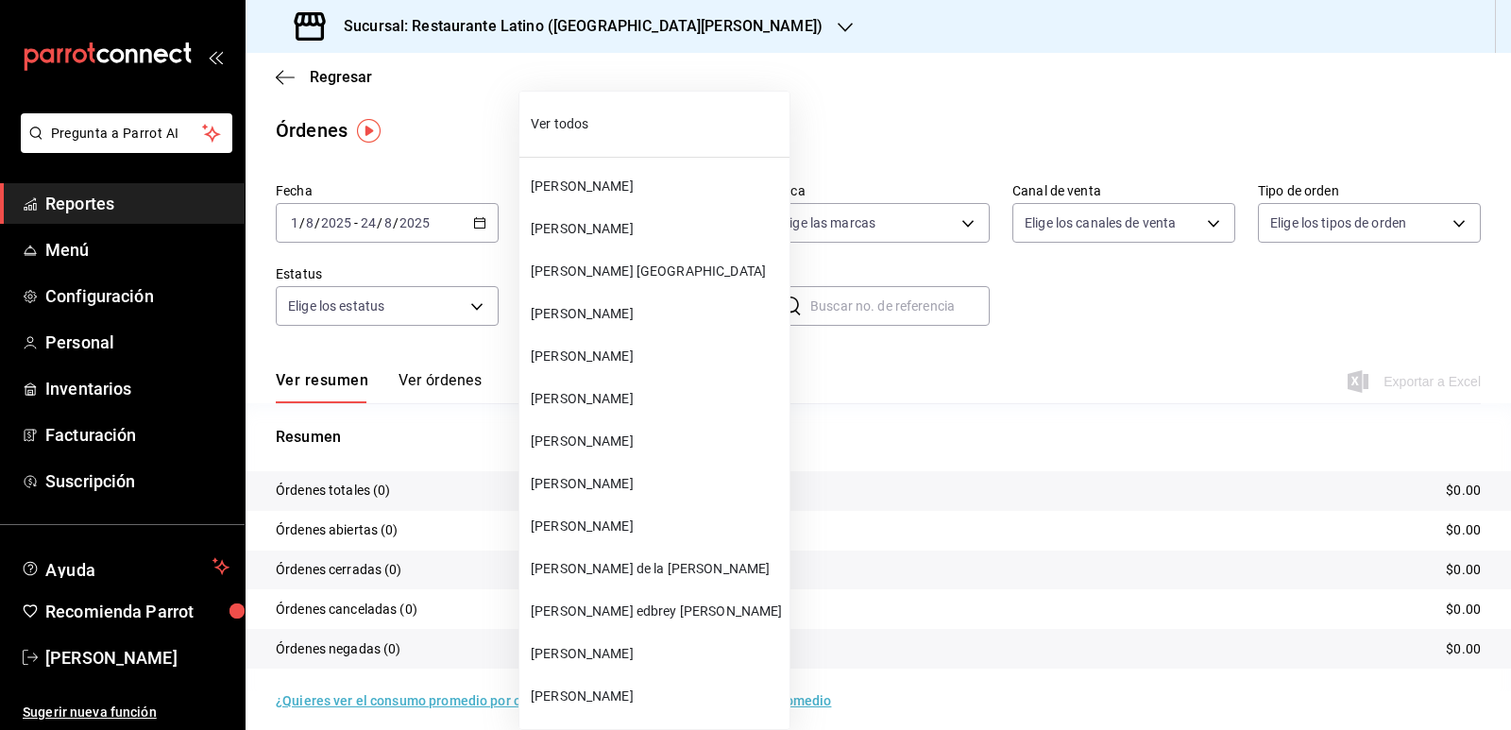
scroll to position [924, 0]
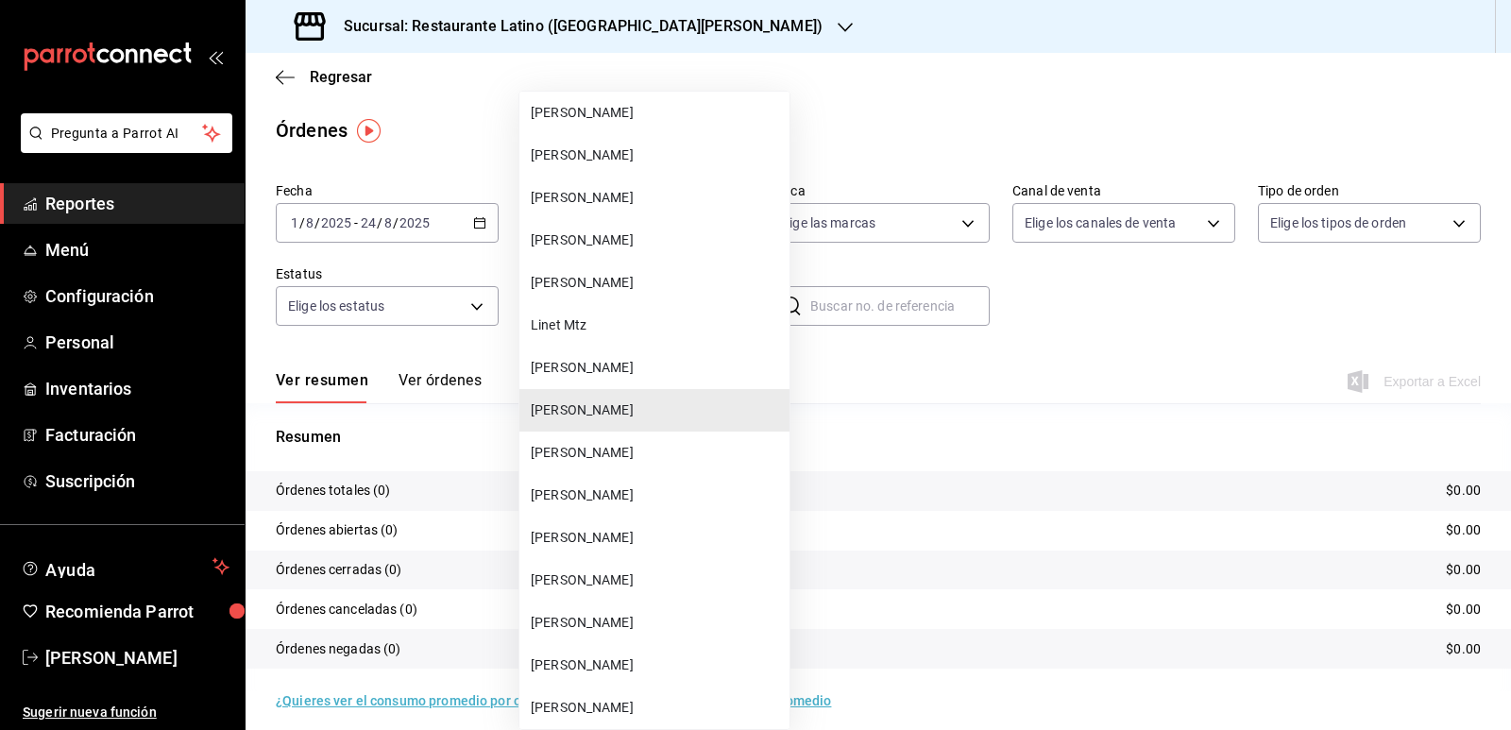
click at [616, 533] on span "[PERSON_NAME]" at bounding box center [656, 538] width 251 height 20
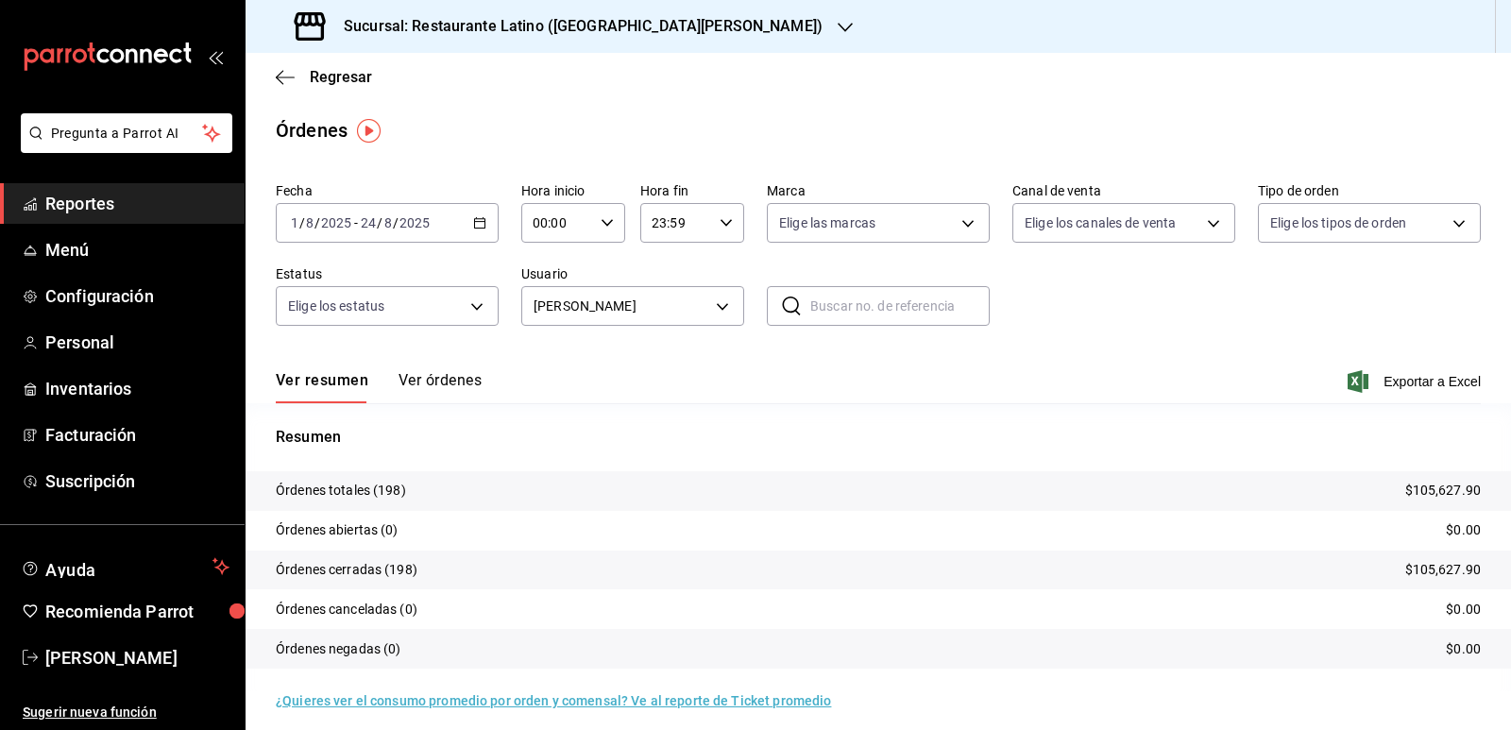
click at [1438, 371] on span "Exportar a Excel" at bounding box center [1416, 381] width 129 height 23
click at [718, 307] on body "Pregunta a Parrot AI Reportes Menú Configuración Personal Inventarios Facturaci…" at bounding box center [755, 365] width 1511 height 730
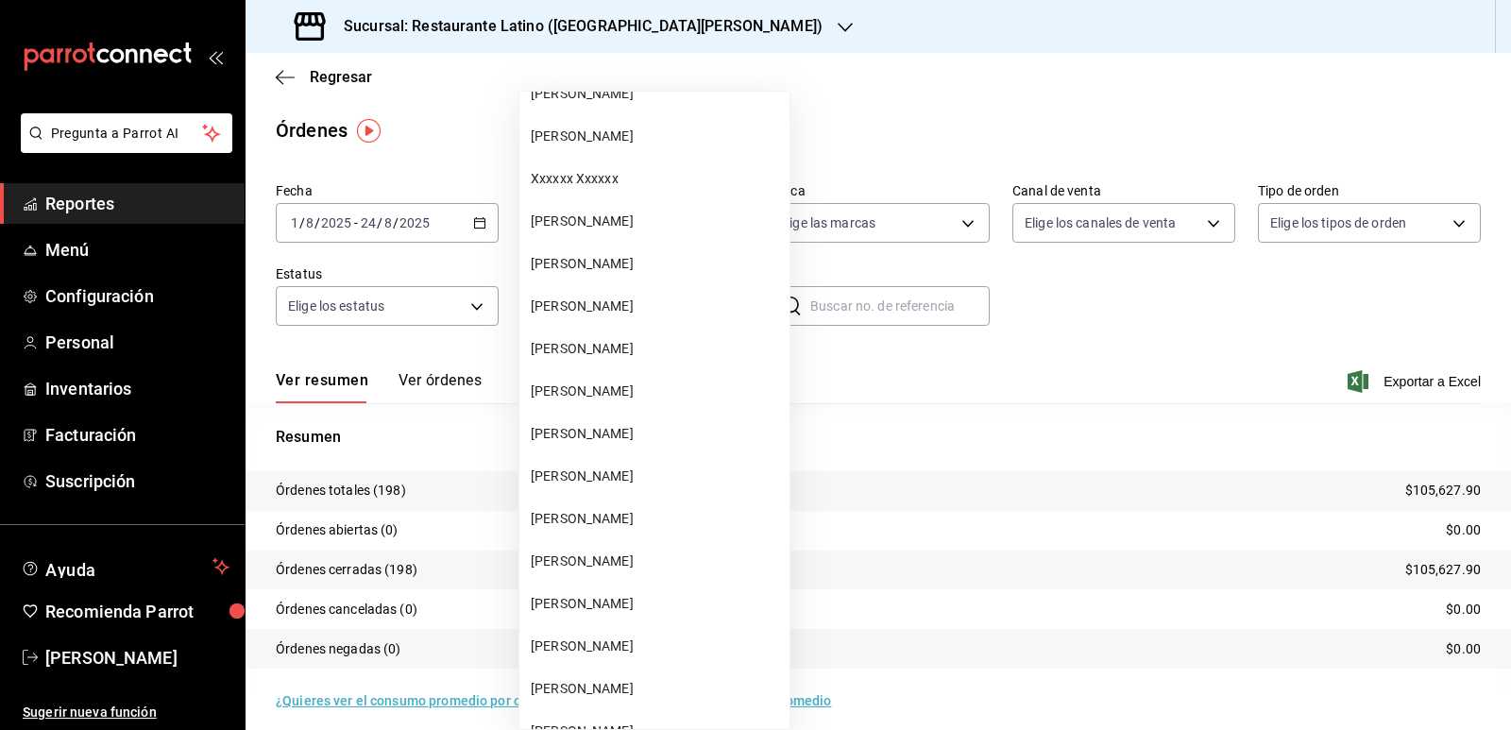
scroll to position [1996, 0]
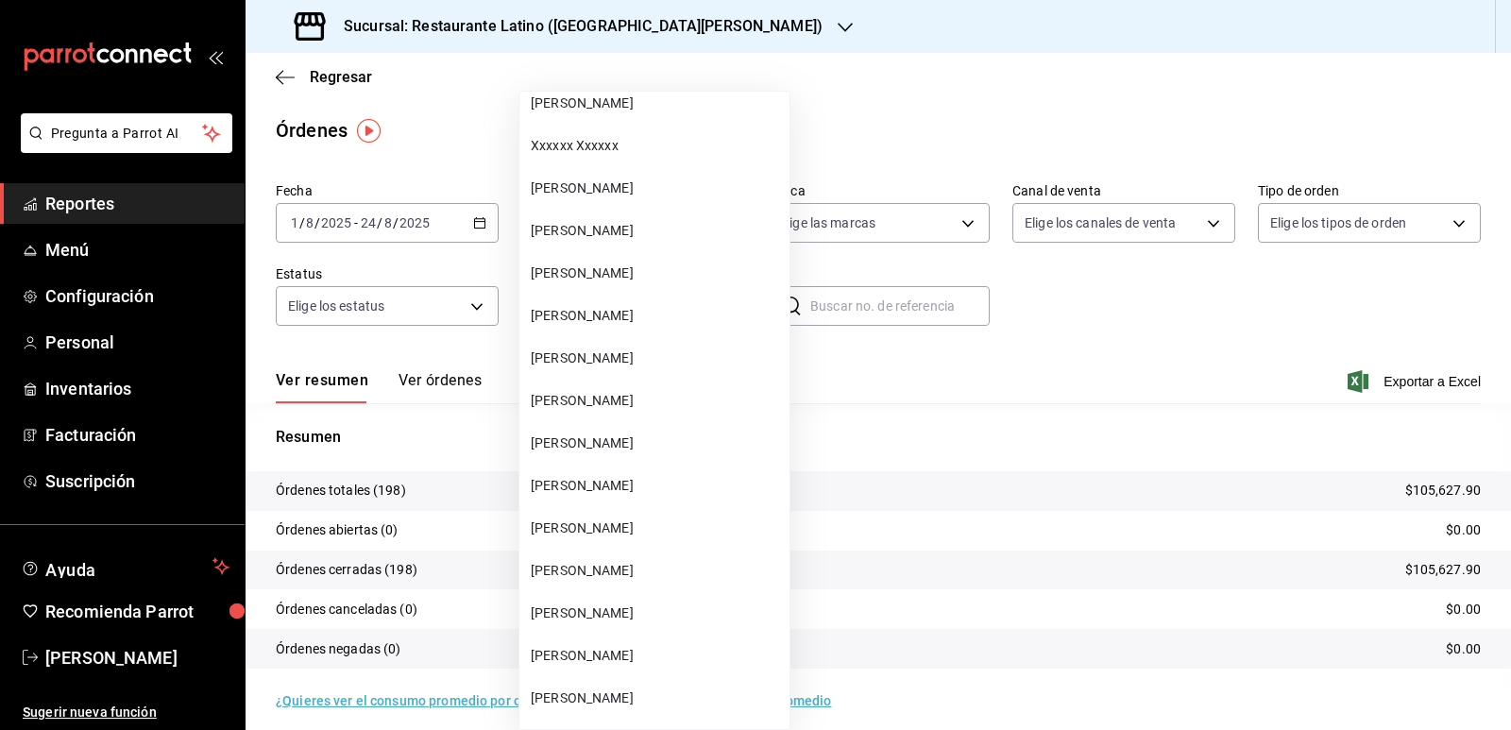
click at [639, 571] on span "[PERSON_NAME]" at bounding box center [656, 571] width 251 height 20
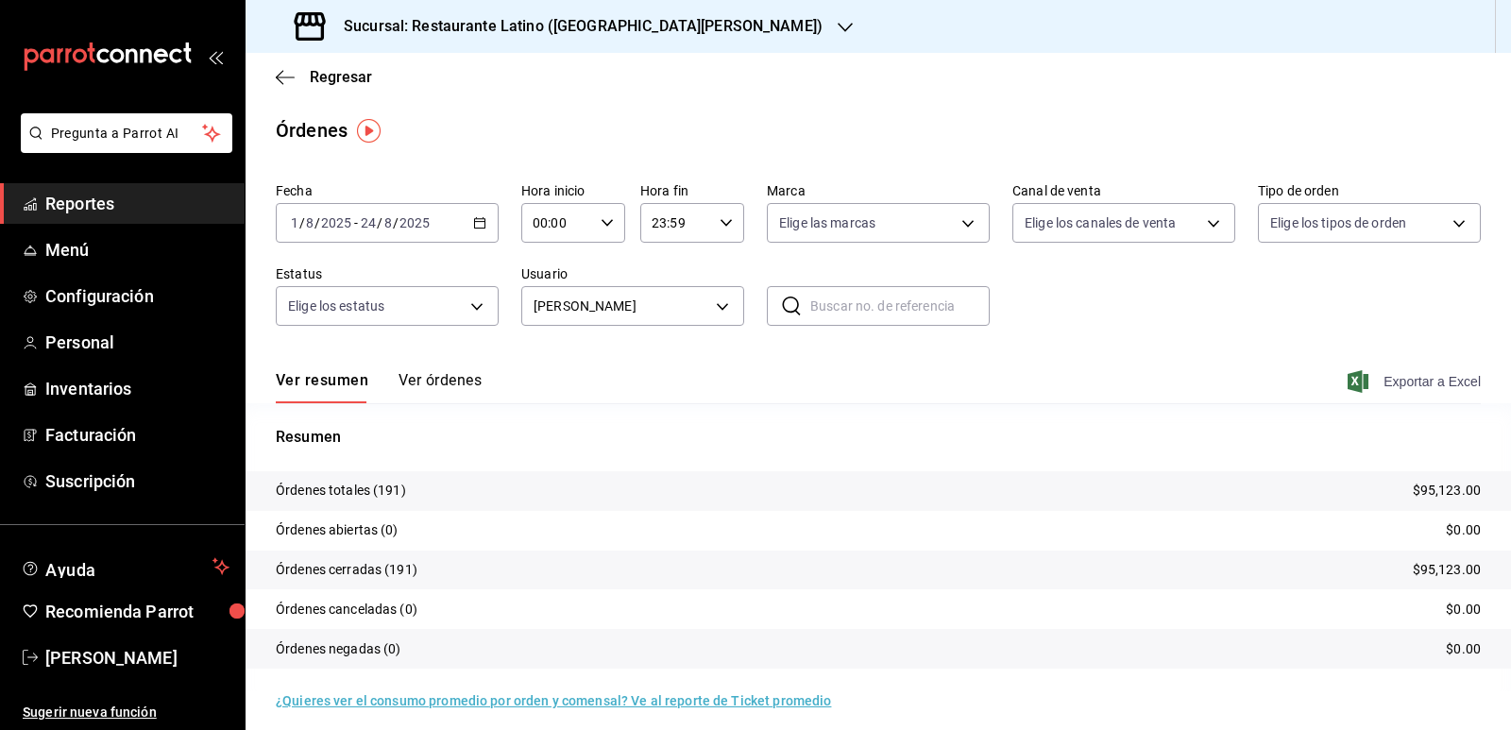
click at [1407, 377] on span "Exportar a Excel" at bounding box center [1416, 381] width 129 height 23
click at [712, 307] on body "Pregunta a Parrot AI Reportes Menú Configuración Personal Inventarios Facturaci…" at bounding box center [755, 365] width 1511 height 730
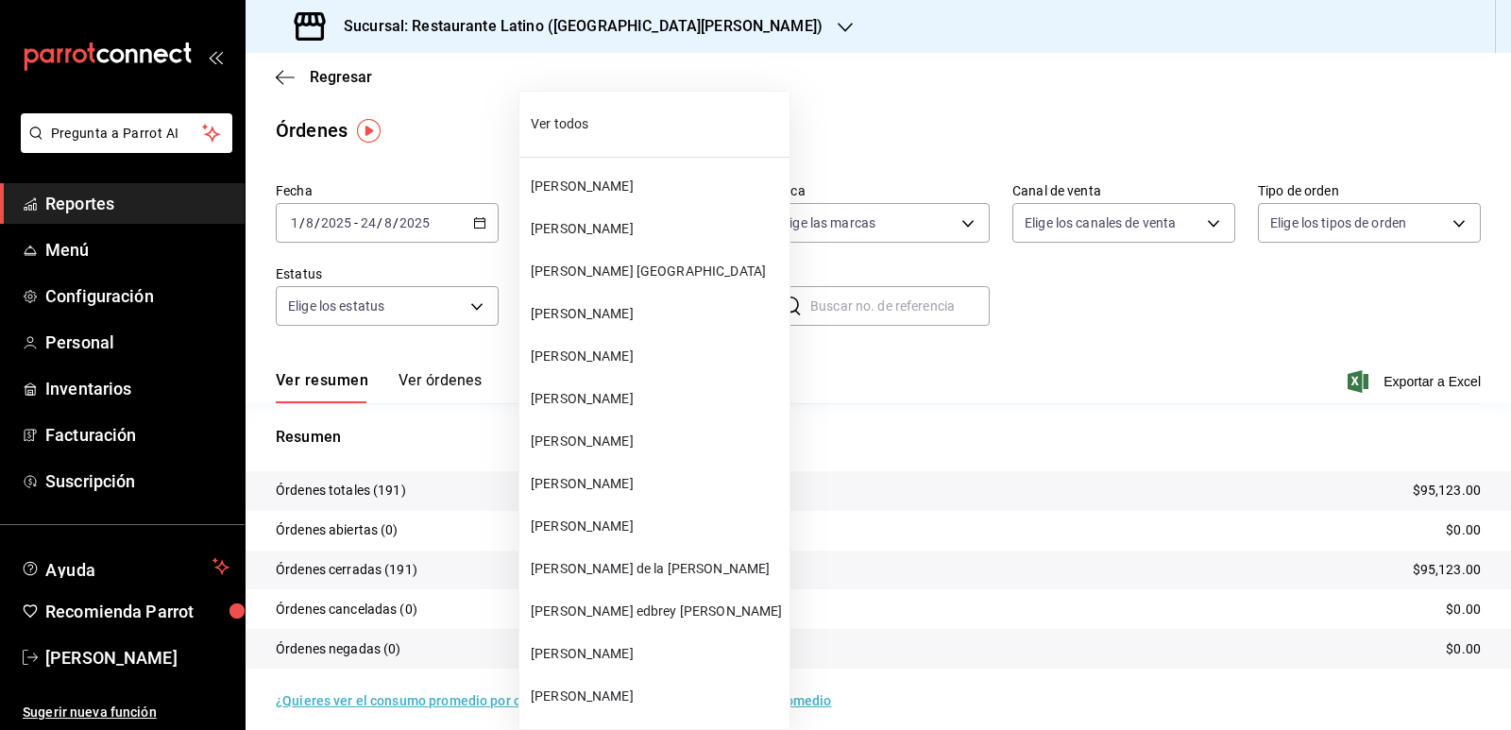
scroll to position [2156, 0]
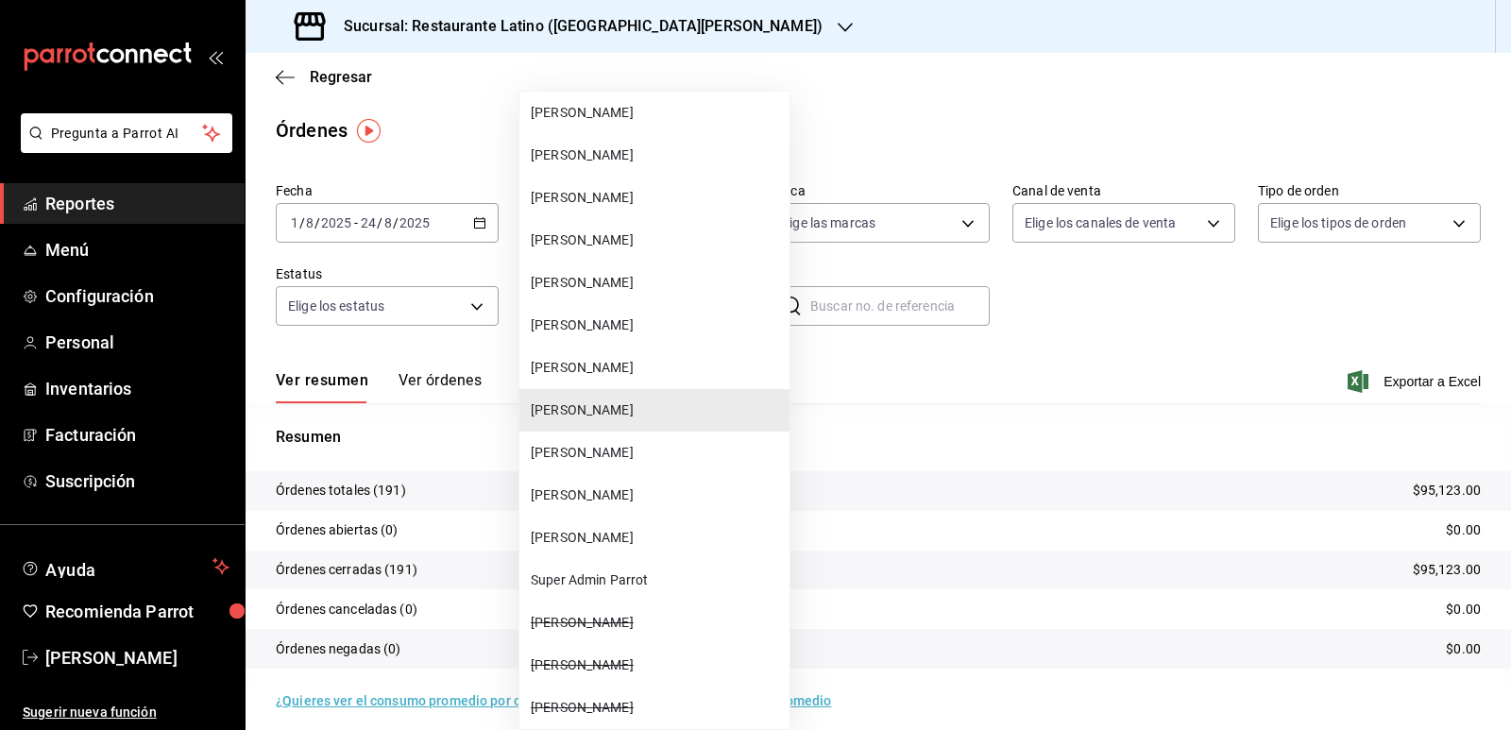
click at [608, 460] on span "[PERSON_NAME]" at bounding box center [656, 453] width 251 height 20
type input "551d6c78-378a-41af-b0ad-cefa7dd3277f"
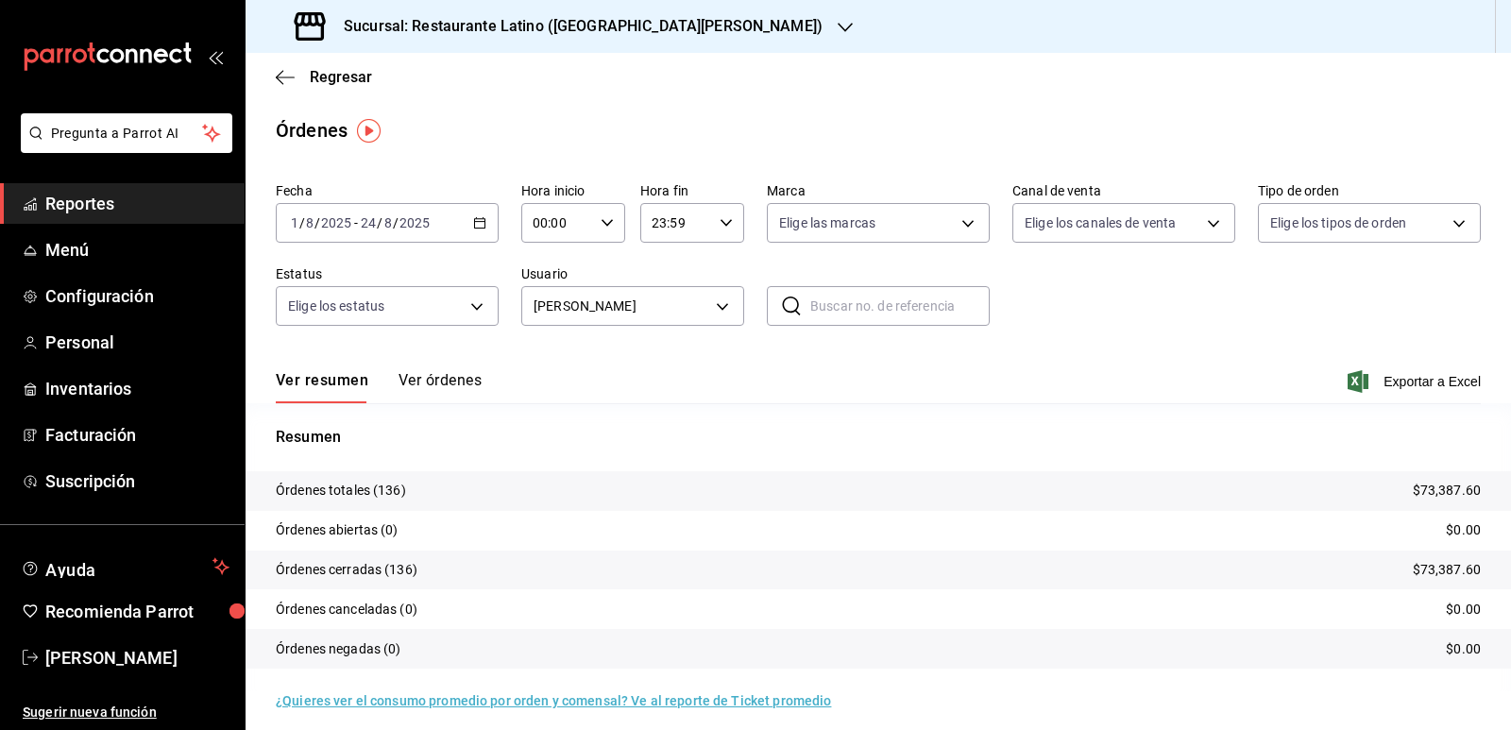
click at [1433, 385] on span "Exportar a Excel" at bounding box center [1416, 381] width 129 height 23
drag, startPoint x: 1231, startPoint y: 173, endPoint x: 1216, endPoint y: 208, distance: 38.1
click at [1217, 193] on main "Regresar Órdenes Fecha [DATE] [DATE] - [DATE] [DATE] Hora inicio 00:00 Hora ini…" at bounding box center [879, 397] width 1266 height 689
